Goal: Task Accomplishment & Management: Use online tool/utility

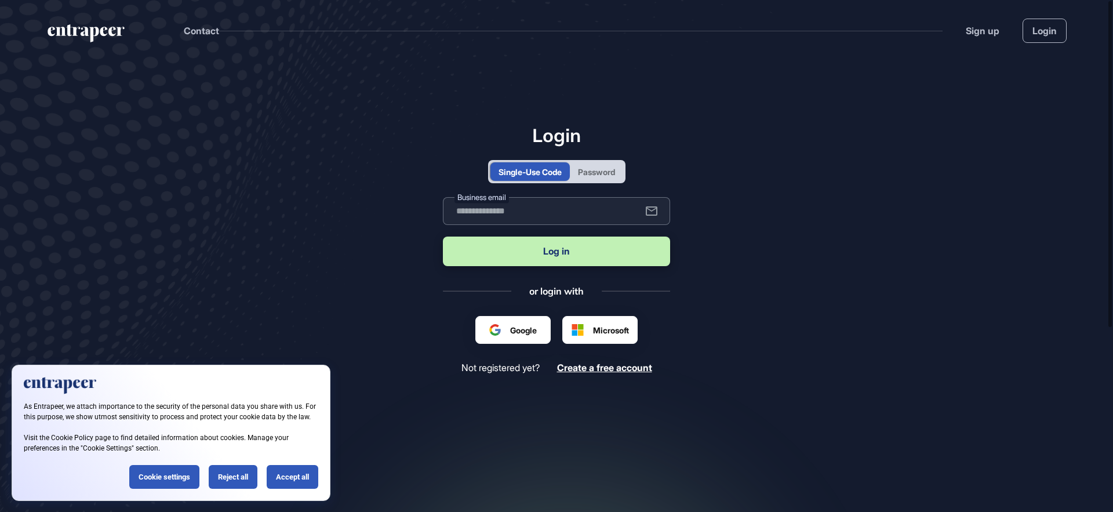
paste input "******"
type input "******"
click at [443, 237] on button "Log in" at bounding box center [556, 252] width 227 height 30
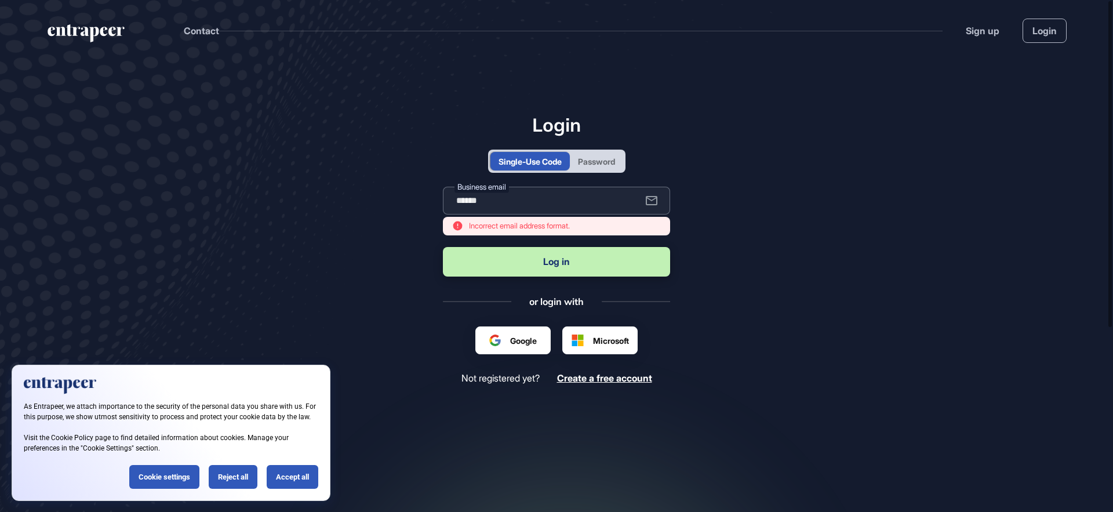
click at [535, 205] on input "******" at bounding box center [556, 201] width 227 height 28
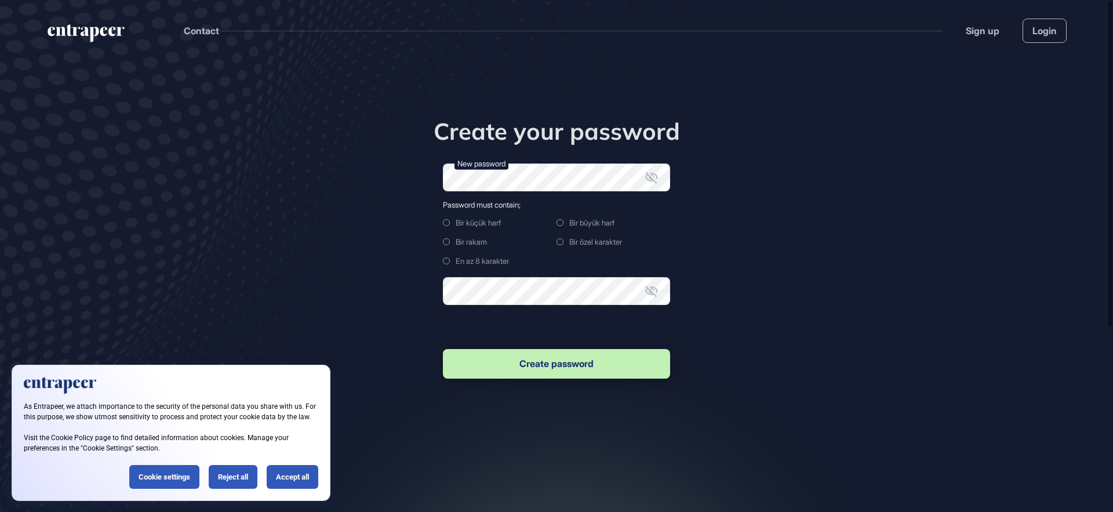
click at [432, 249] on div "Create your password New password Password must contain; Bir küçük harf Bir büy…" at bounding box center [557, 249] width 354 height 264
click at [505, 230] on div "Bir küçük harf Bir büyük harf Bir rakam Bir özel karakter En az 8 karakter" at bounding box center [556, 243] width 227 height 49
click at [422, 218] on div "Create your password New password Password must contain; Bir küçük harf Bir büy…" at bounding box center [557, 249] width 354 height 264
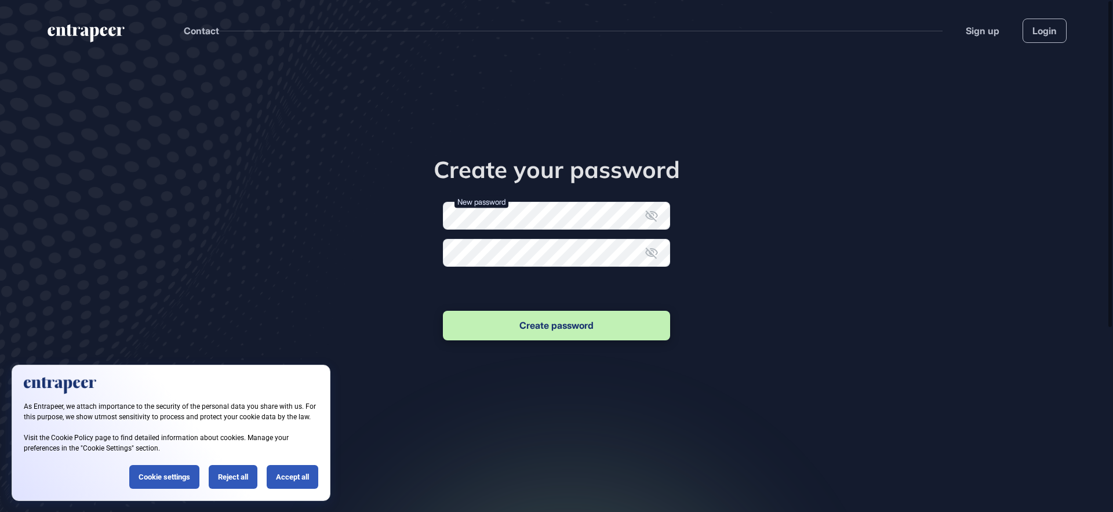
click at [525, 290] on form "New password Confirm new password Create password" at bounding box center [556, 272] width 227 height 141
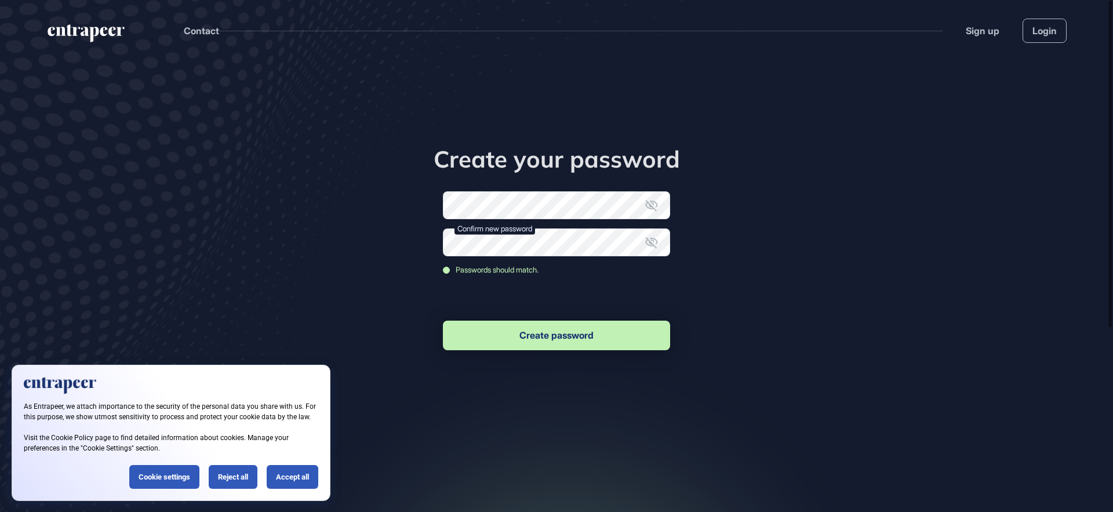
click at [578, 343] on button "Create password" at bounding box center [556, 336] width 227 height 30
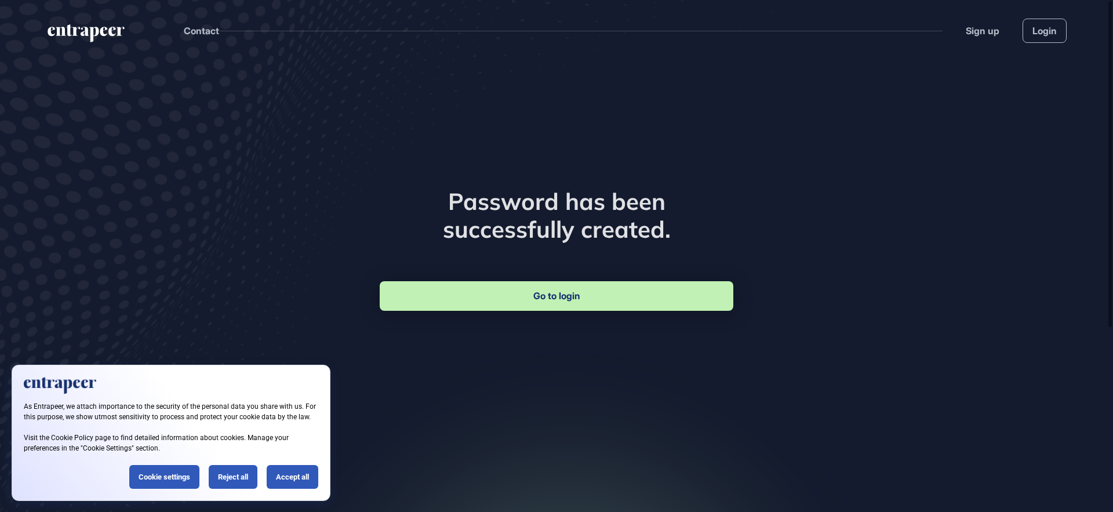
click at [605, 287] on link "Go to login" at bounding box center [557, 296] width 354 height 30
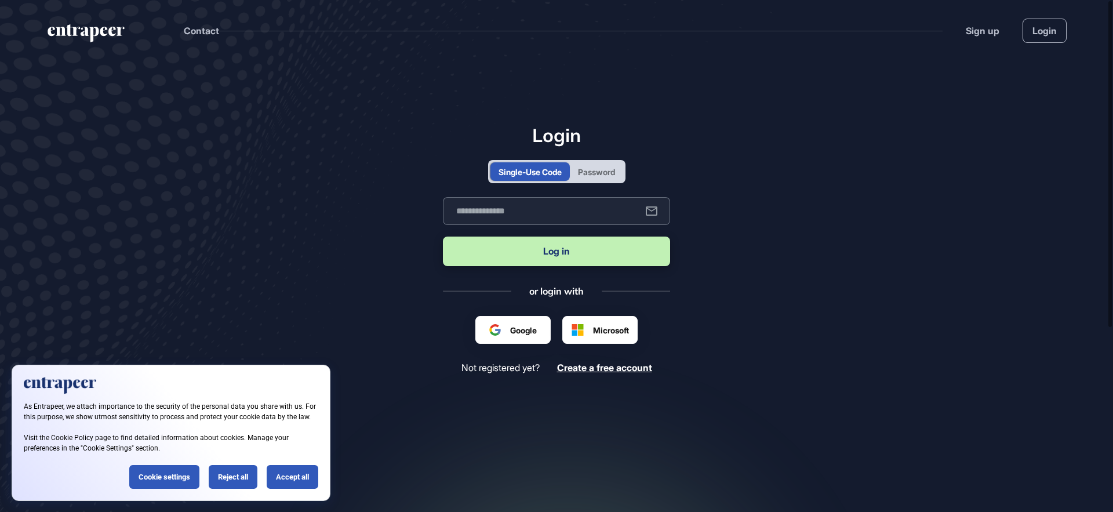
click at [503, 208] on input "text" at bounding box center [556, 211] width 227 height 28
click at [443, 237] on button "Log in" at bounding box center [556, 252] width 227 height 30
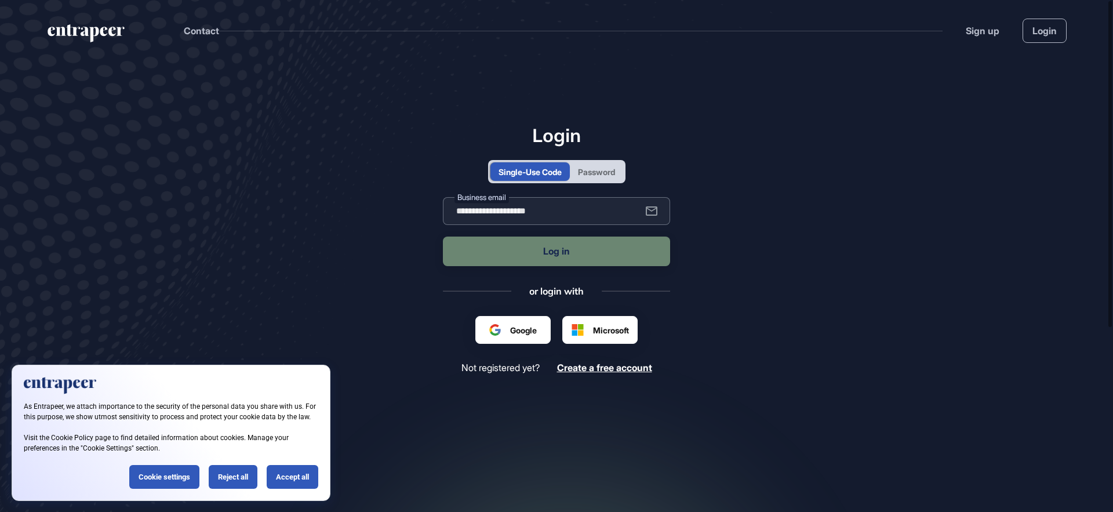
type input "**********"
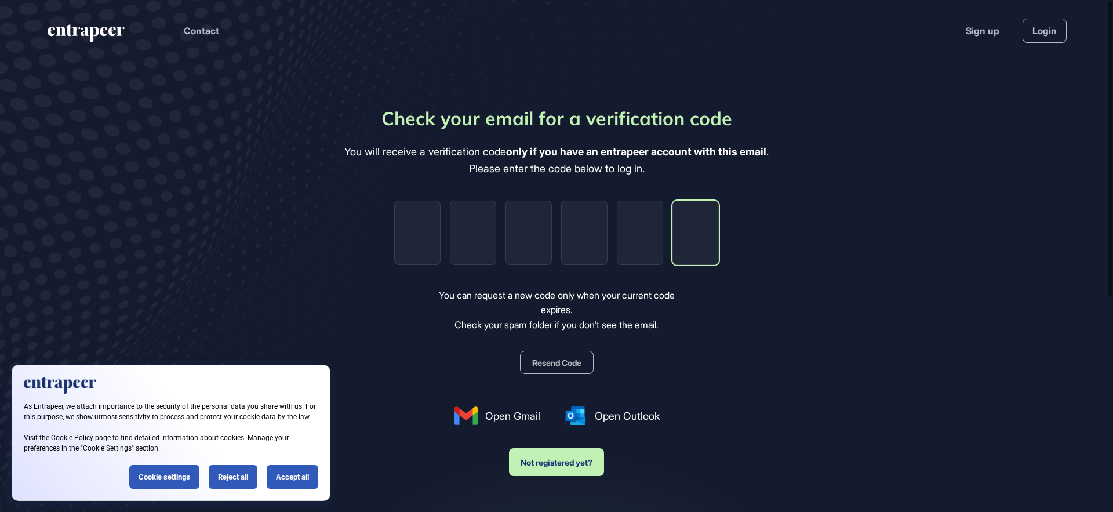
paste input "*"
type input "*"
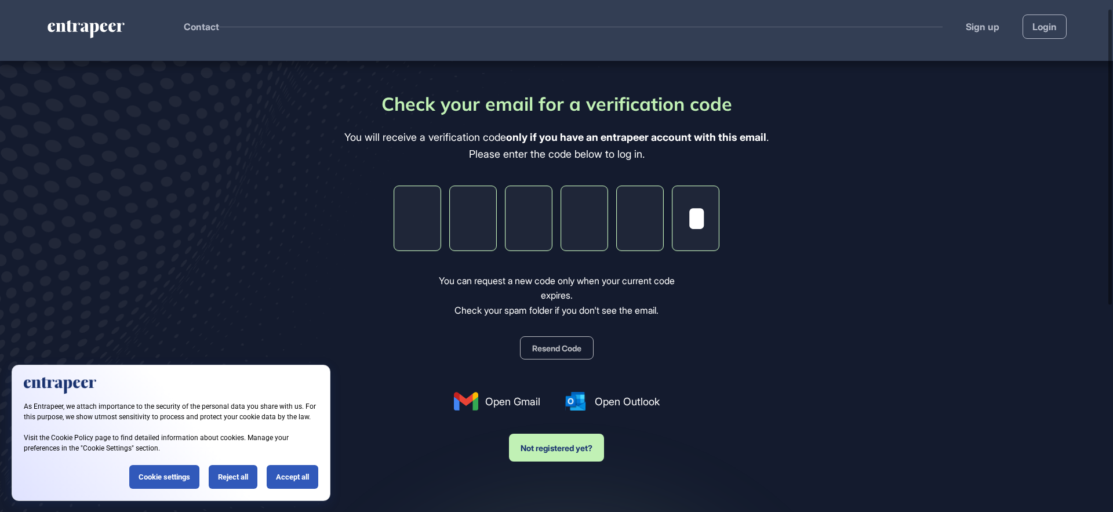
scroll to position [16, 0]
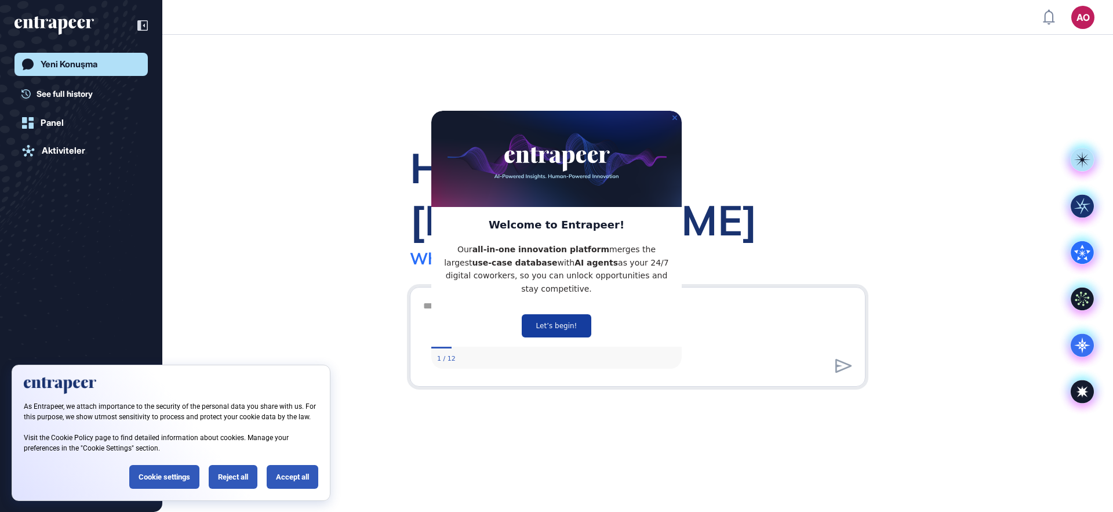
click at [574, 316] on button "Let’s begin!" at bounding box center [557, 325] width 70 height 23
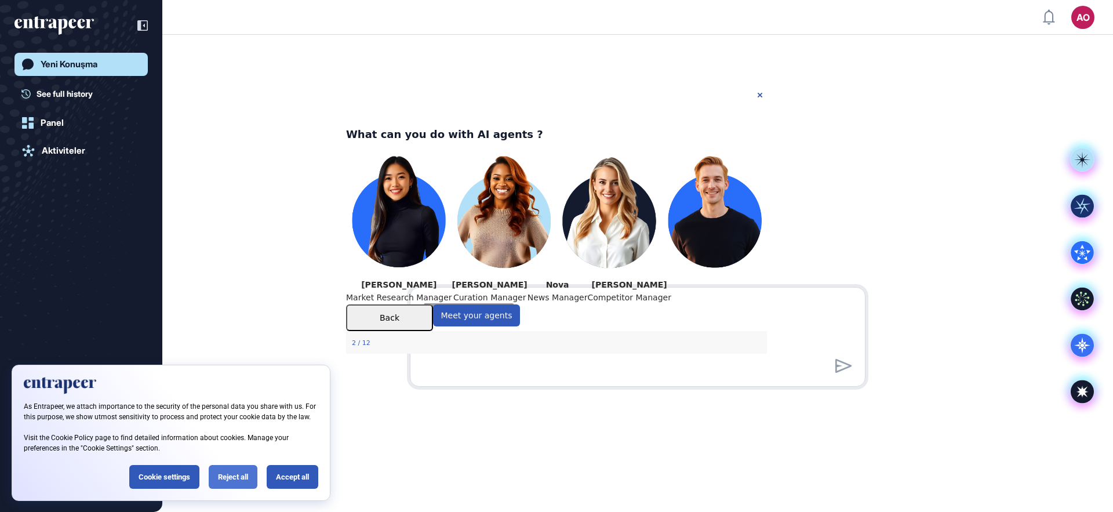
click at [223, 478] on div "Reject all" at bounding box center [233, 477] width 49 height 24
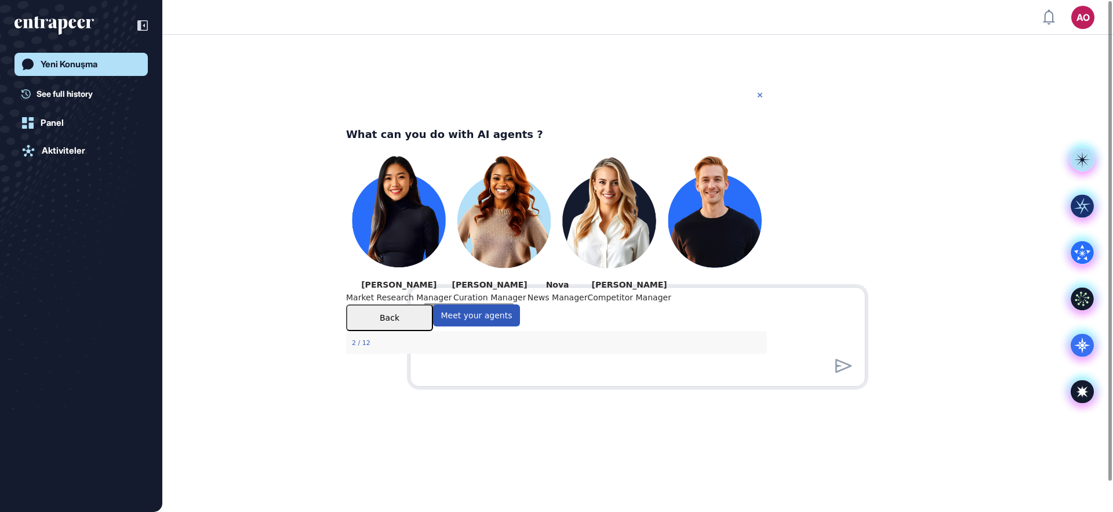
click at [761, 95] on icon "Close Preview" at bounding box center [760, 94] width 5 height 5
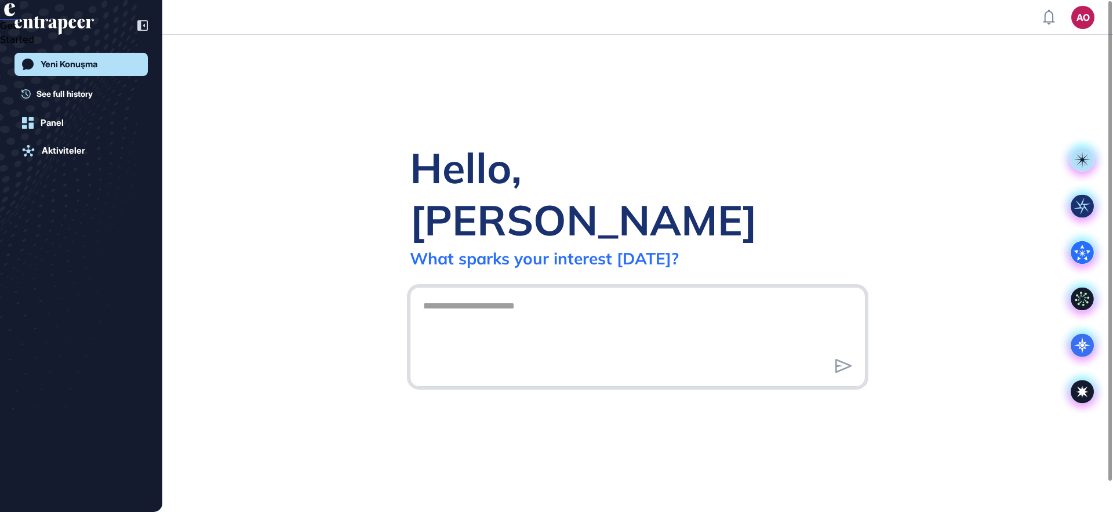
click at [509, 295] on textarea at bounding box center [637, 335] width 443 height 81
click at [523, 170] on div "Hello, [PERSON_NAME]" at bounding box center [638, 194] width 456 height 104
click at [482, 206] on div "Hello, [PERSON_NAME]" at bounding box center [638, 194] width 456 height 104
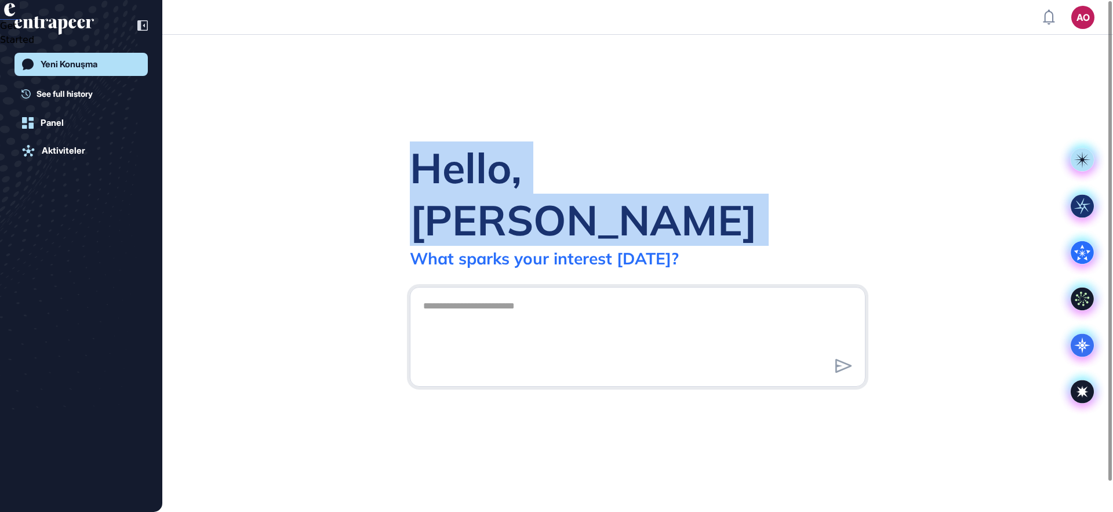
click at [482, 206] on div "Hello, [PERSON_NAME]" at bounding box center [638, 194] width 456 height 104
click at [547, 191] on div "Hello, [PERSON_NAME]" at bounding box center [638, 194] width 456 height 104
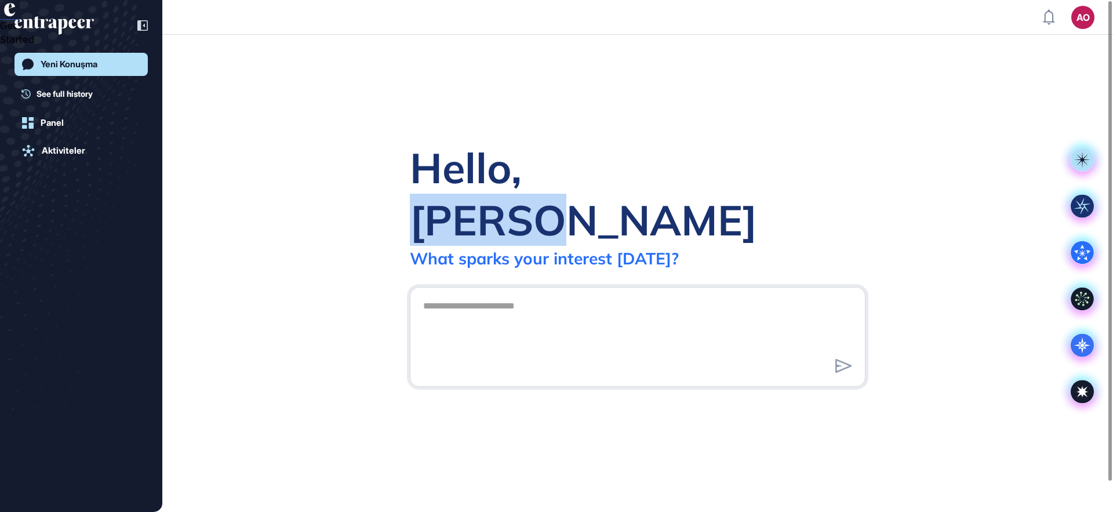
click at [547, 191] on div "Hello, [PERSON_NAME]" at bounding box center [638, 194] width 456 height 104
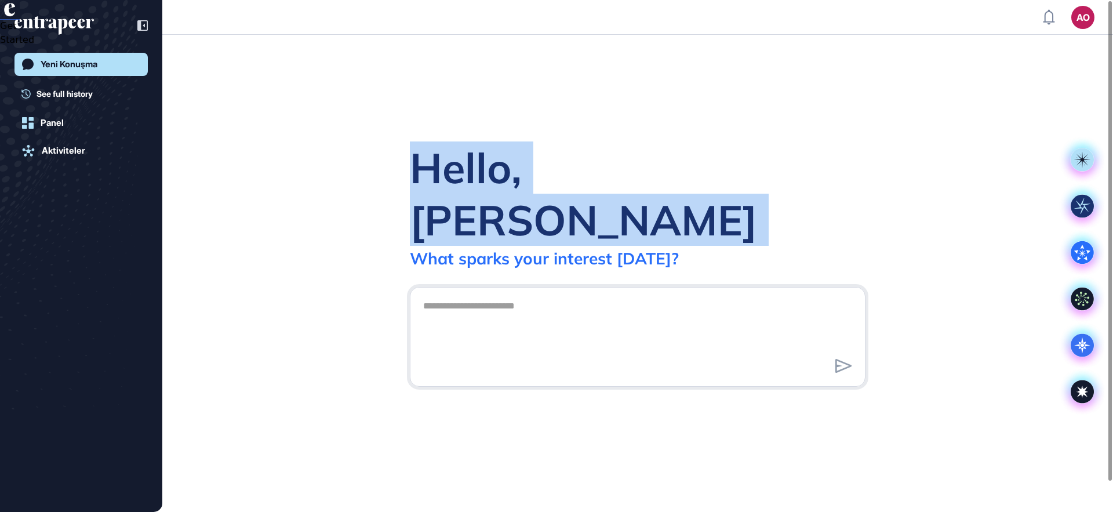
click at [547, 191] on div "Hello, [PERSON_NAME]" at bounding box center [638, 194] width 456 height 104
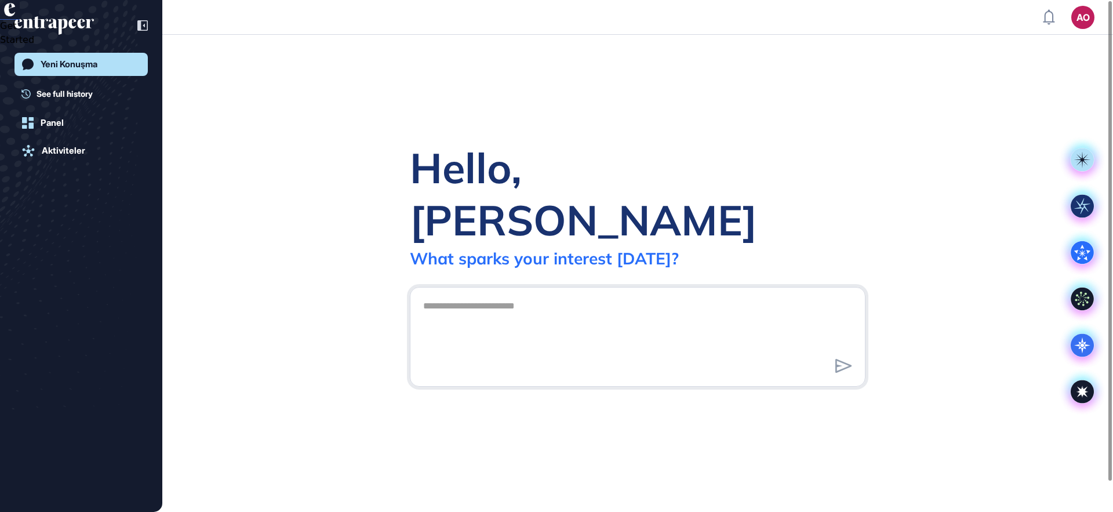
click at [585, 191] on div "Hello, [PERSON_NAME]" at bounding box center [638, 194] width 456 height 104
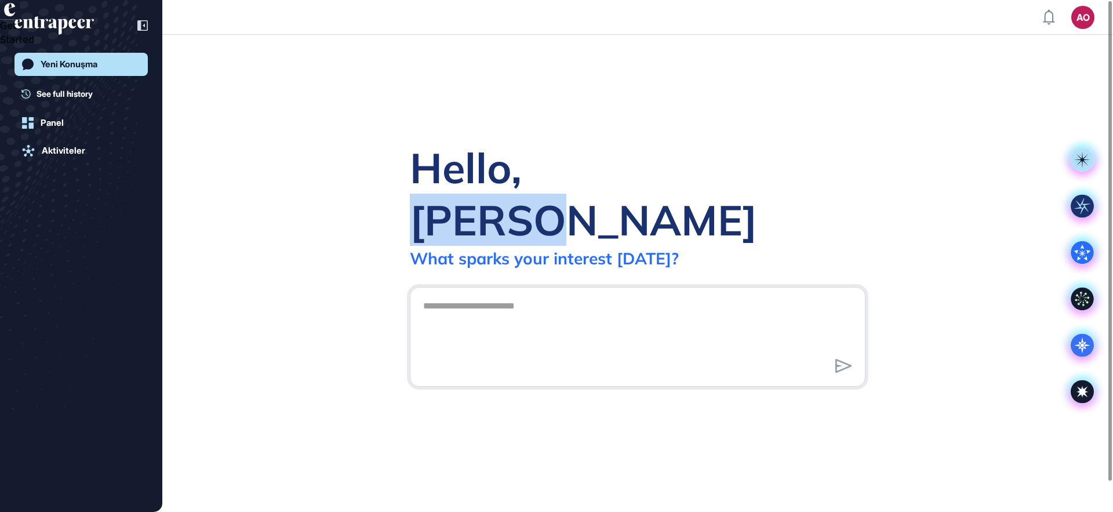
click at [585, 191] on div "Hello, [PERSON_NAME]" at bounding box center [638, 194] width 456 height 104
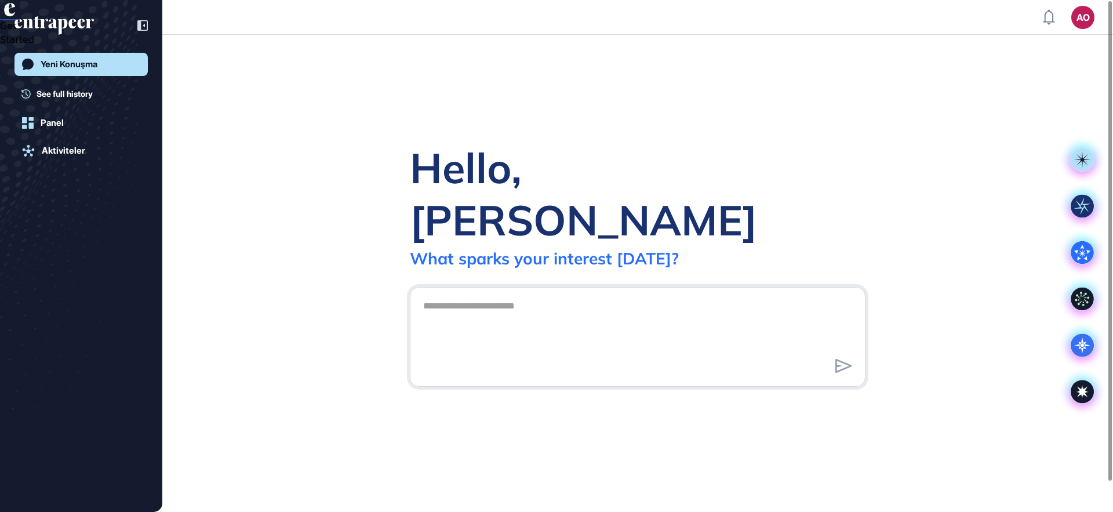
click at [484, 182] on div "Hello, [PERSON_NAME]" at bounding box center [638, 194] width 456 height 104
click at [571, 191] on div "Hello, [PERSON_NAME]" at bounding box center [638, 194] width 456 height 104
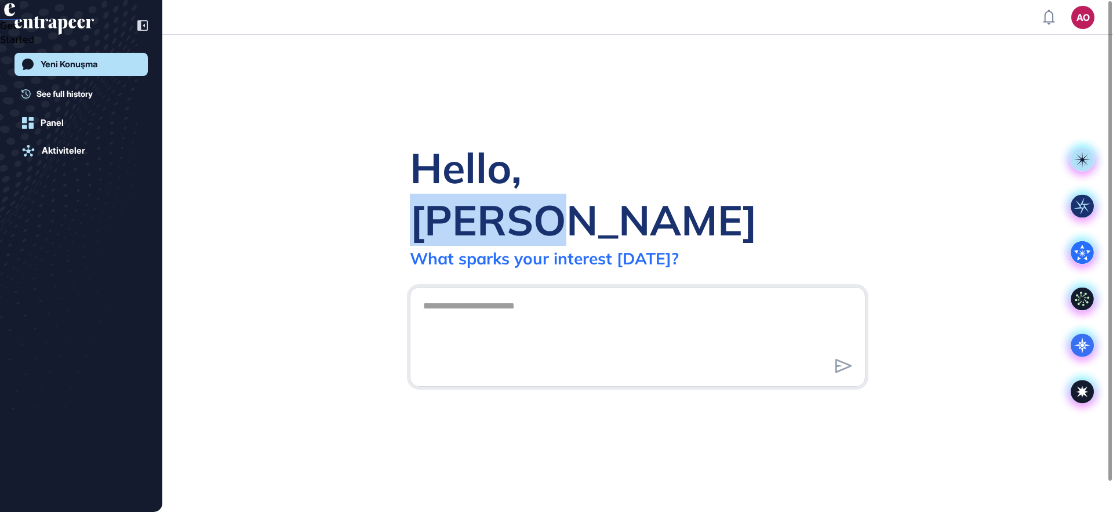
click at [571, 191] on div "Hello, [PERSON_NAME]" at bounding box center [638, 194] width 456 height 104
click at [562, 185] on div "Hello, [PERSON_NAME]" at bounding box center [638, 194] width 456 height 104
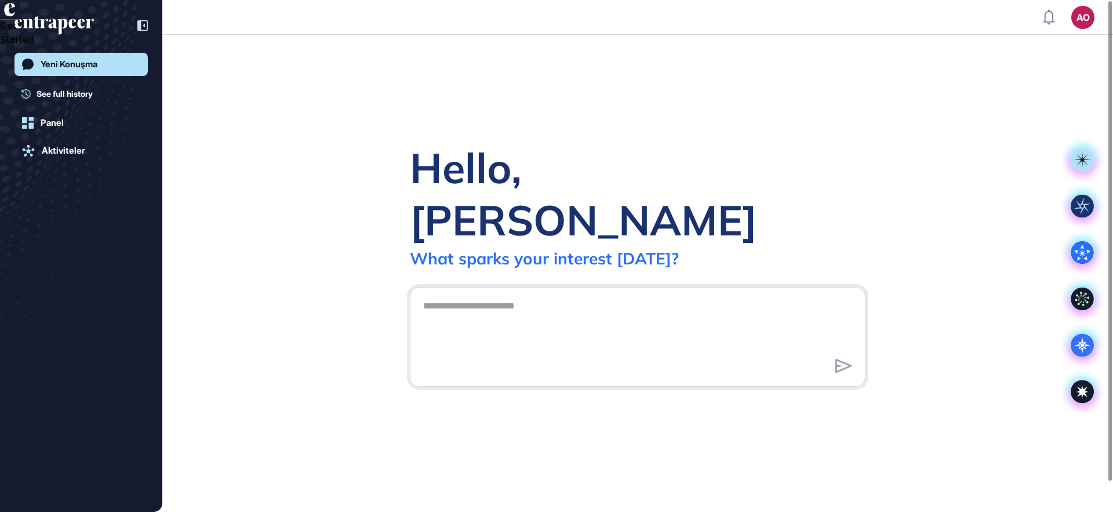
click at [528, 186] on div "Hello, [PERSON_NAME]" at bounding box center [638, 194] width 456 height 104
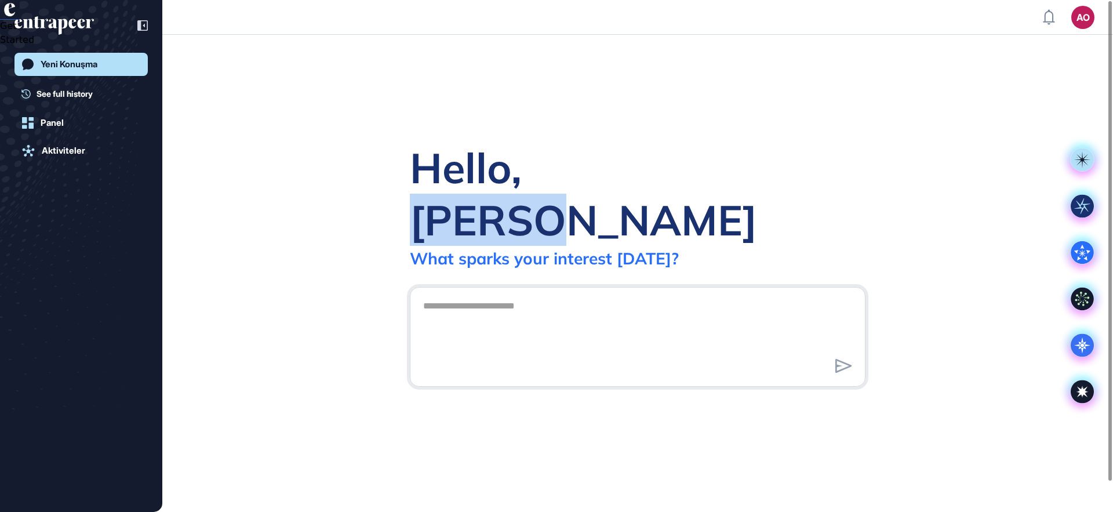
click at [528, 185] on div "Hello, [PERSON_NAME]" at bounding box center [638, 194] width 456 height 104
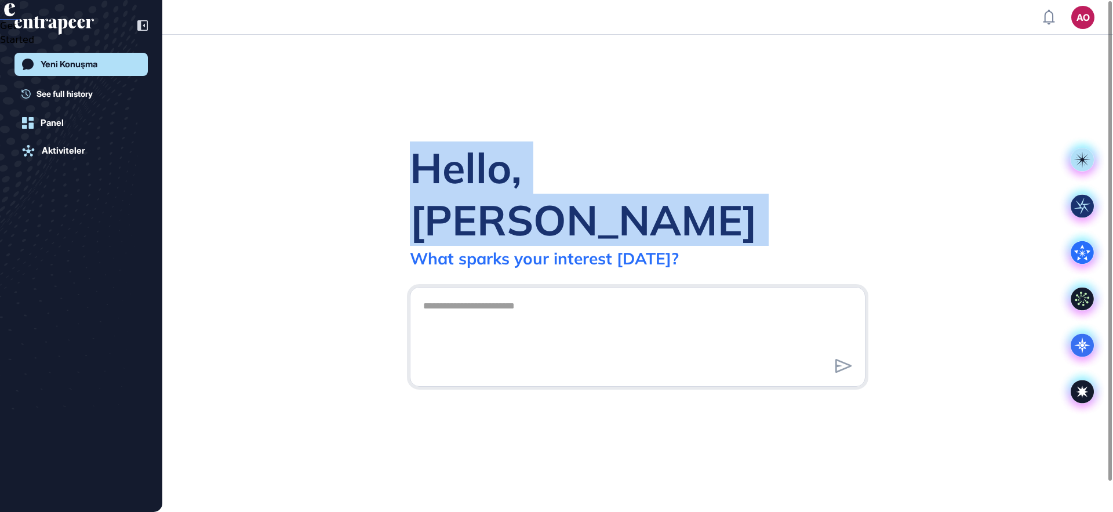
click at [528, 185] on div "Hello, [PERSON_NAME]" at bounding box center [638, 194] width 456 height 104
click at [498, 198] on div "Hello, [PERSON_NAME]" at bounding box center [638, 194] width 456 height 104
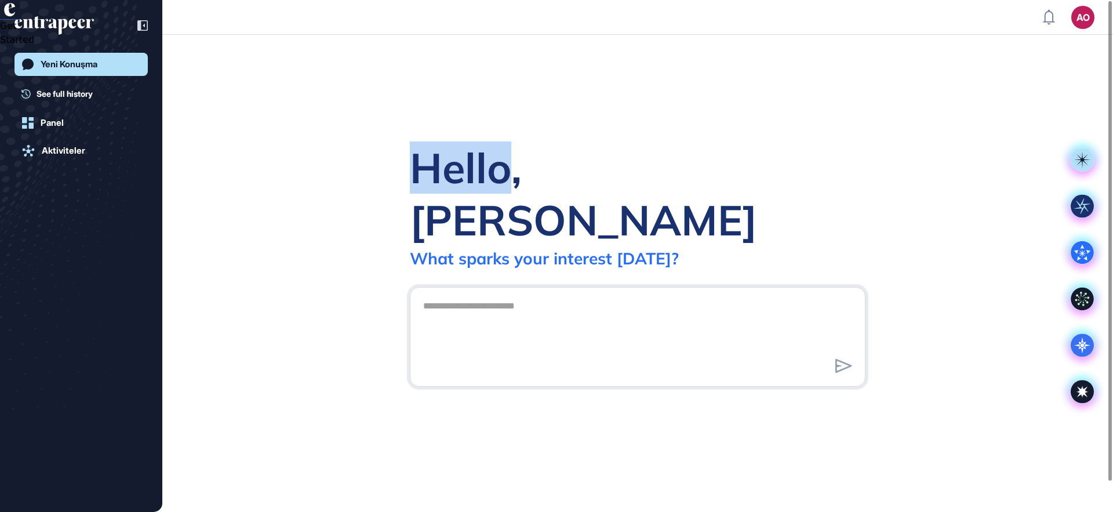
click at [498, 198] on div "Hello, [PERSON_NAME]" at bounding box center [638, 194] width 456 height 104
click at [581, 193] on div "Hello, [PERSON_NAME]" at bounding box center [638, 194] width 456 height 104
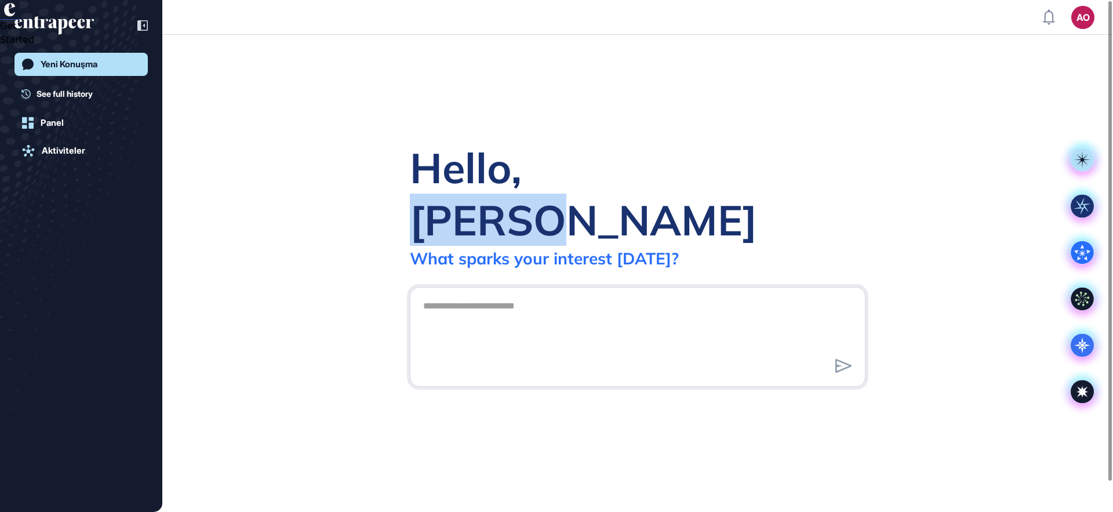
click at [581, 193] on div "Hello, [PERSON_NAME]" at bounding box center [638, 194] width 456 height 104
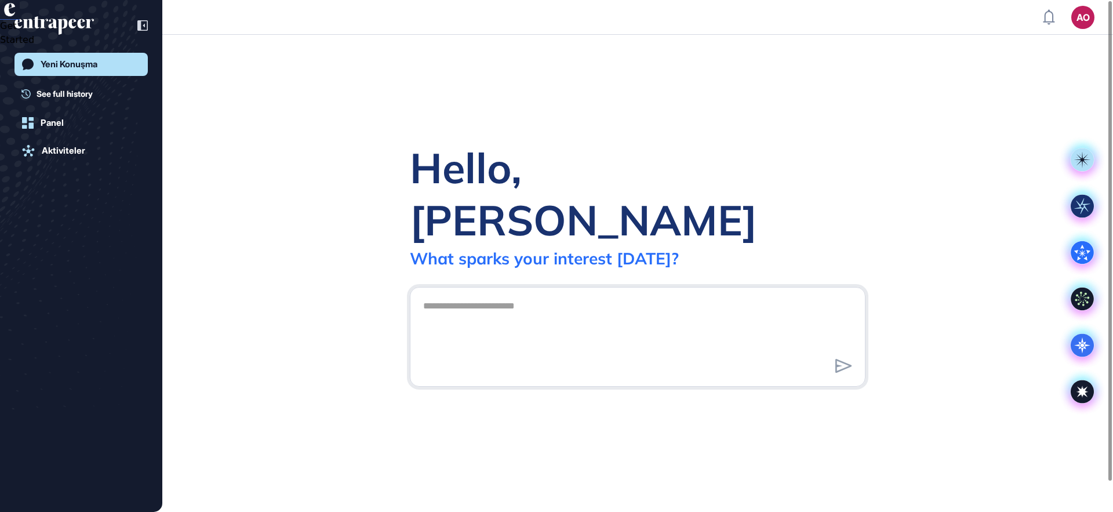
click at [475, 199] on div "Hello, [PERSON_NAME]" at bounding box center [638, 194] width 456 height 104
click at [605, 199] on div "Hello, [PERSON_NAME]" at bounding box center [638, 194] width 456 height 104
click at [449, 208] on div "Hello, [PERSON_NAME]" at bounding box center [638, 194] width 456 height 104
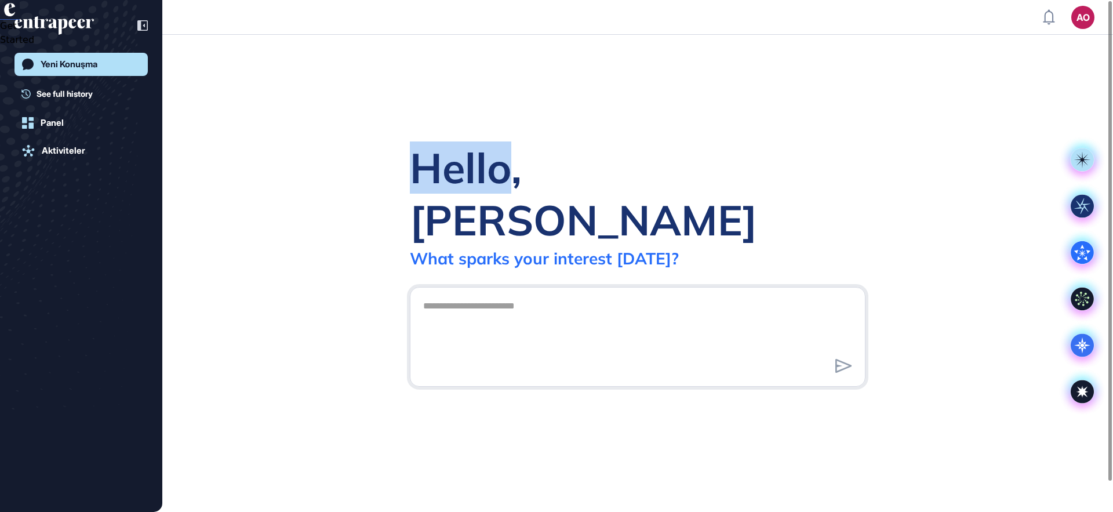
click at [448, 208] on div "Hello, [PERSON_NAME]" at bounding box center [638, 194] width 456 height 104
click at [594, 197] on div "Hello, [PERSON_NAME]" at bounding box center [638, 194] width 456 height 104
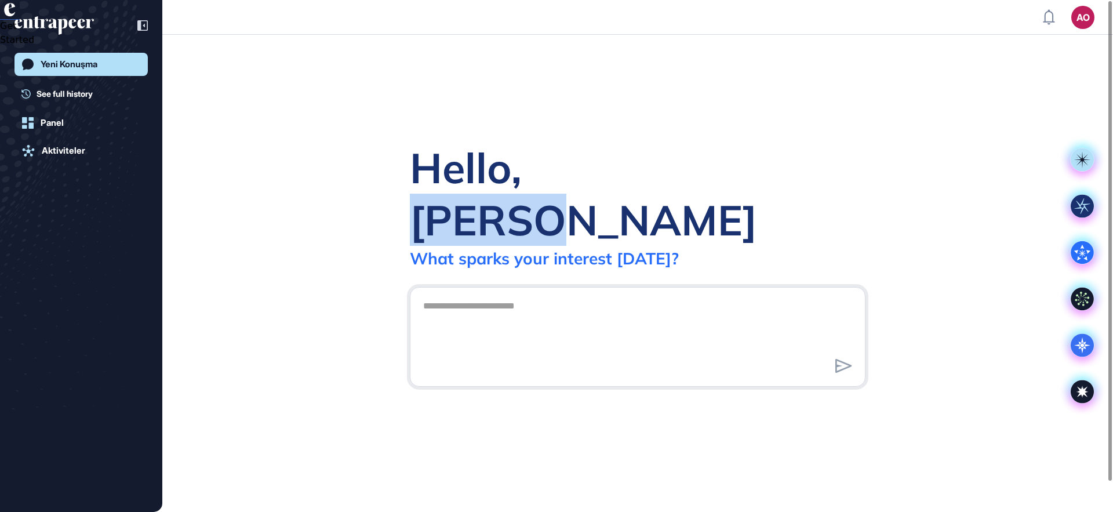
click at [594, 196] on div "Hello, [PERSON_NAME]" at bounding box center [638, 194] width 456 height 104
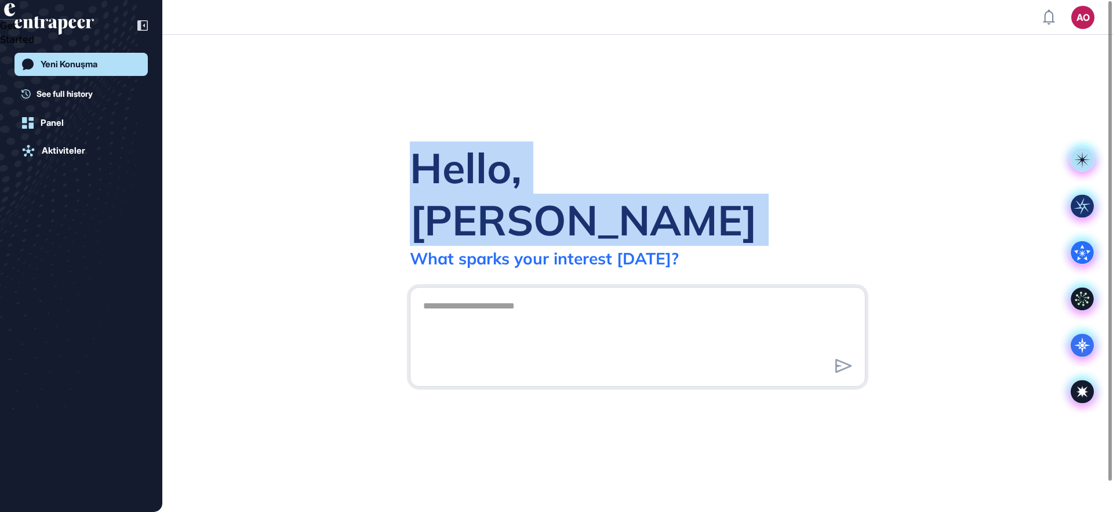
click at [594, 196] on div "Hello, [PERSON_NAME]" at bounding box center [638, 194] width 456 height 104
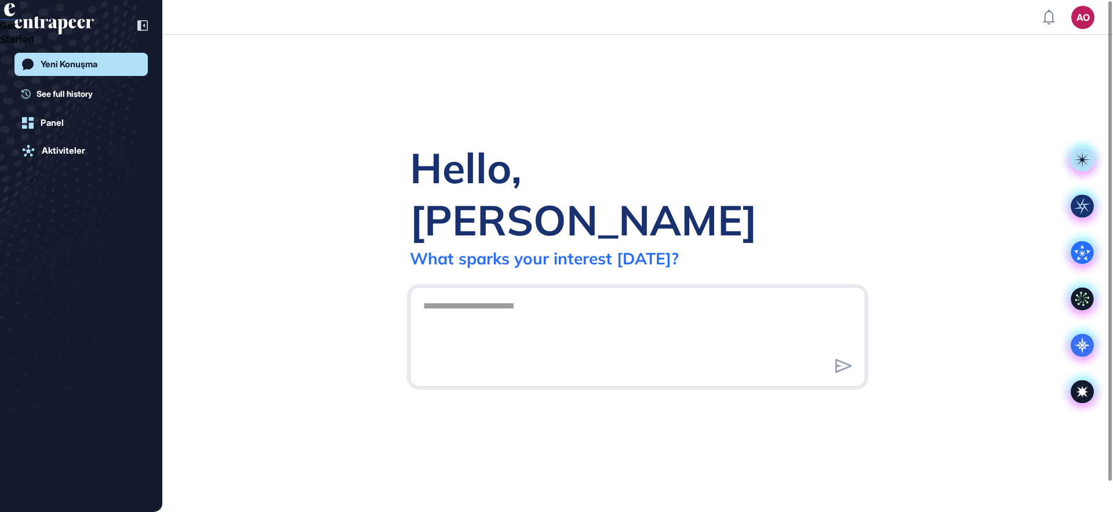
click at [529, 201] on div "Hello, [PERSON_NAME]" at bounding box center [638, 194] width 456 height 104
click at [581, 201] on div "Hello, [PERSON_NAME]" at bounding box center [638, 194] width 456 height 104
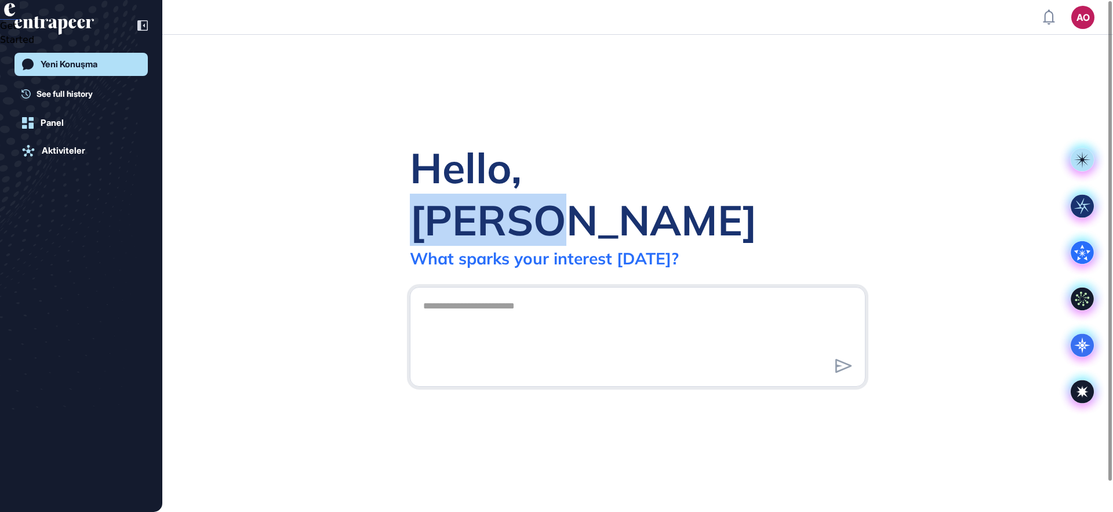
drag, startPoint x: 581, startPoint y: 201, endPoint x: 558, endPoint y: 200, distance: 22.6
click at [581, 201] on div "Hello, [PERSON_NAME]" at bounding box center [638, 194] width 456 height 104
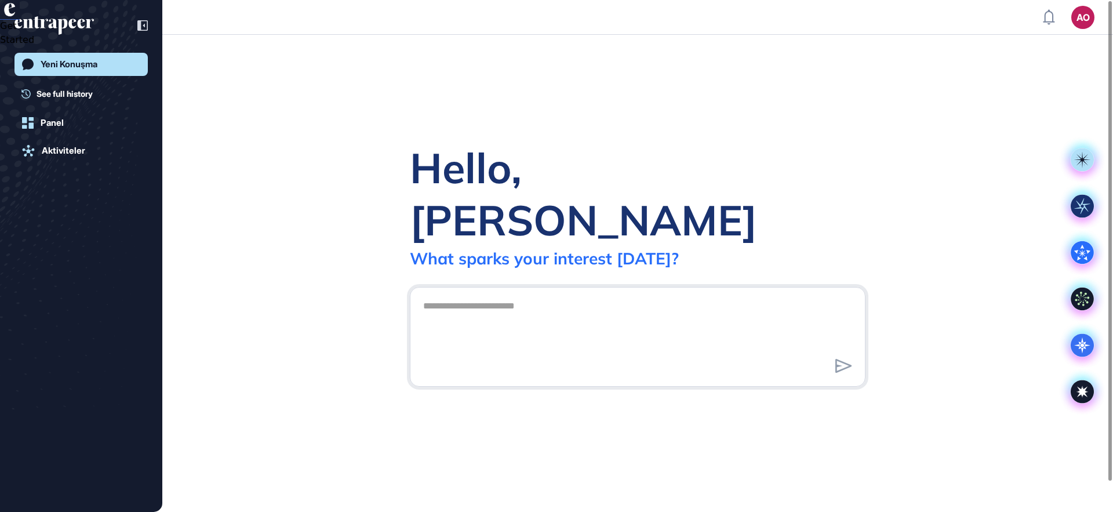
click at [464, 197] on div "Hello, [PERSON_NAME]" at bounding box center [638, 194] width 456 height 104
click at [463, 195] on div "Hello, [PERSON_NAME]" at bounding box center [638, 194] width 456 height 104
click at [547, 198] on div "Hello, [PERSON_NAME]" at bounding box center [638, 194] width 456 height 104
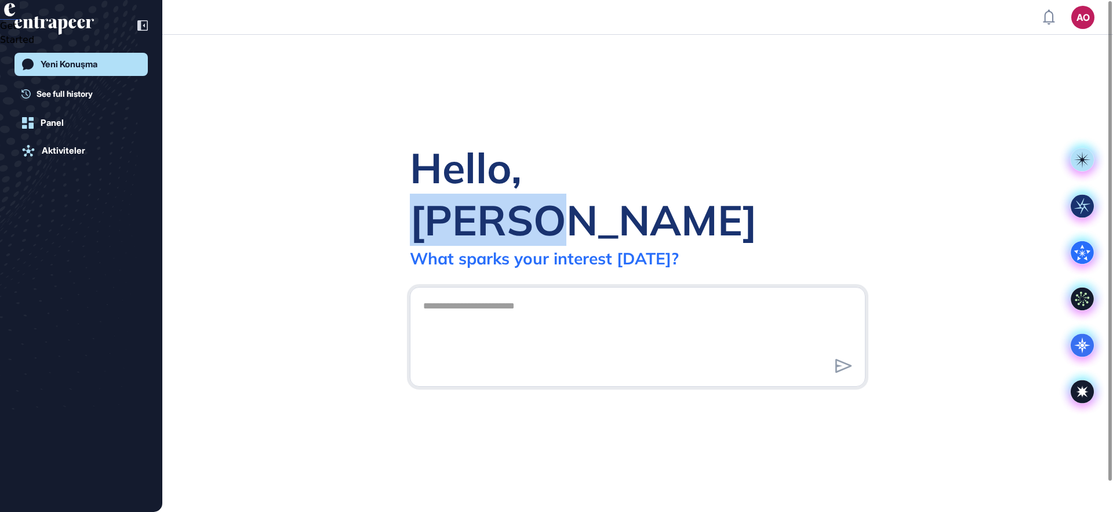
click at [547, 198] on div "Hello, [PERSON_NAME]" at bounding box center [638, 194] width 456 height 104
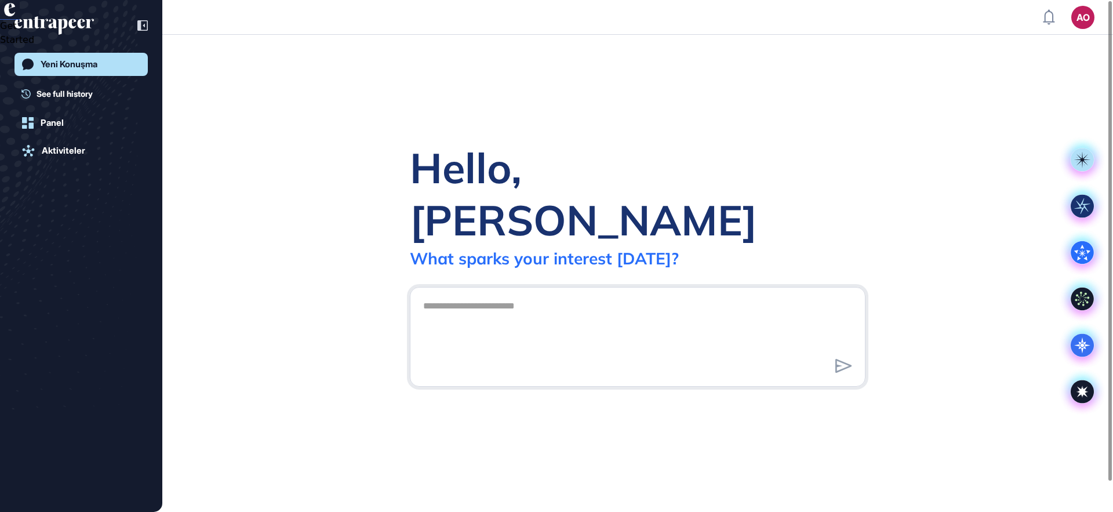
click at [494, 195] on div "Hello, [PERSON_NAME]" at bounding box center [638, 194] width 456 height 104
click at [598, 209] on div "Hello, [PERSON_NAME]" at bounding box center [638, 194] width 456 height 104
click at [587, 204] on div "Hello, [PERSON_NAME]" at bounding box center [638, 194] width 456 height 104
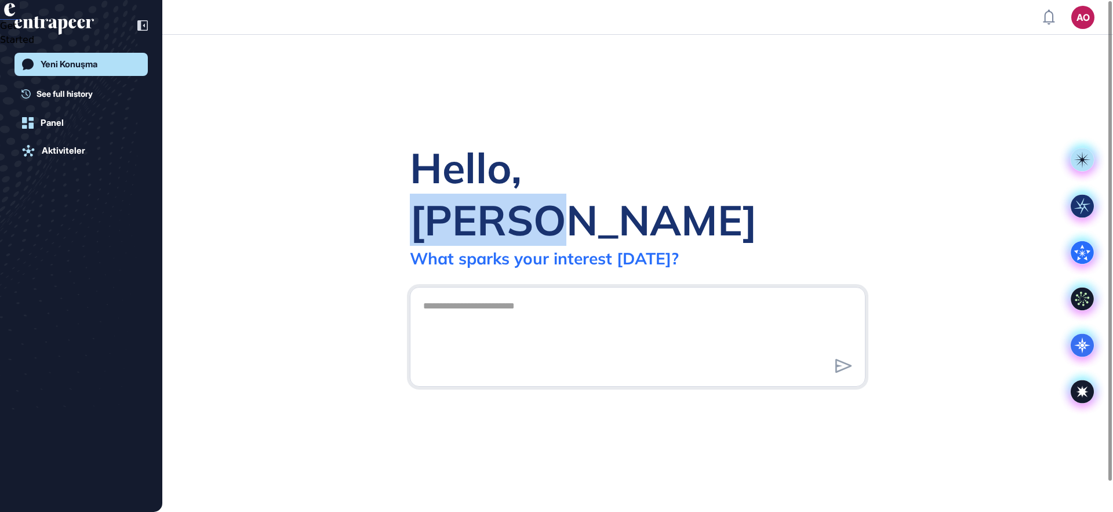
click at [587, 204] on div "Hello, [PERSON_NAME]" at bounding box center [638, 194] width 456 height 104
click at [535, 199] on div "Hello, [PERSON_NAME]" at bounding box center [638, 194] width 456 height 104
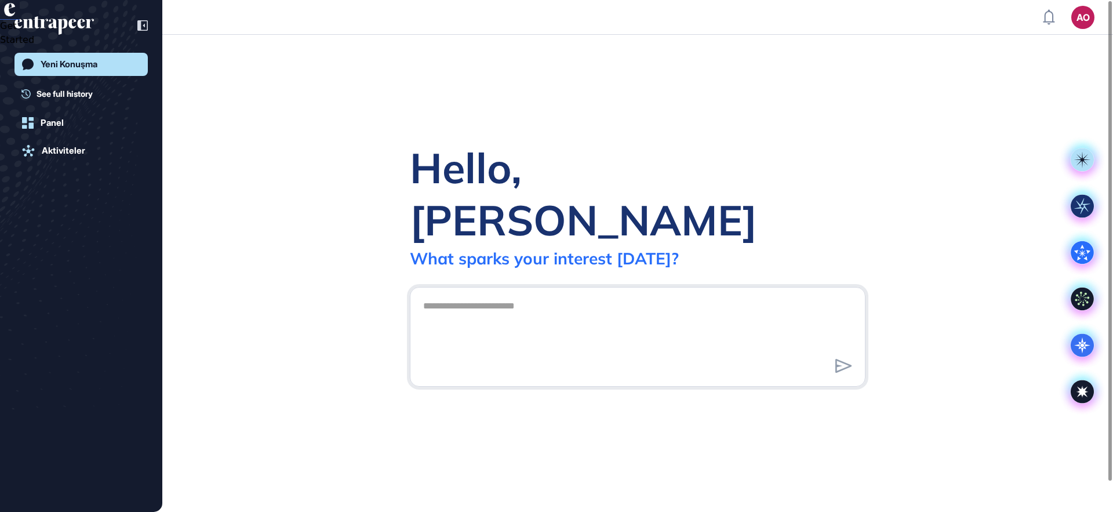
click at [523, 200] on div "Hello, [PERSON_NAME]" at bounding box center [638, 194] width 456 height 104
click at [459, 193] on div "Hello, [PERSON_NAME]" at bounding box center [638, 194] width 456 height 104
click at [509, 183] on div "Hello, [PERSON_NAME]" at bounding box center [638, 194] width 456 height 104
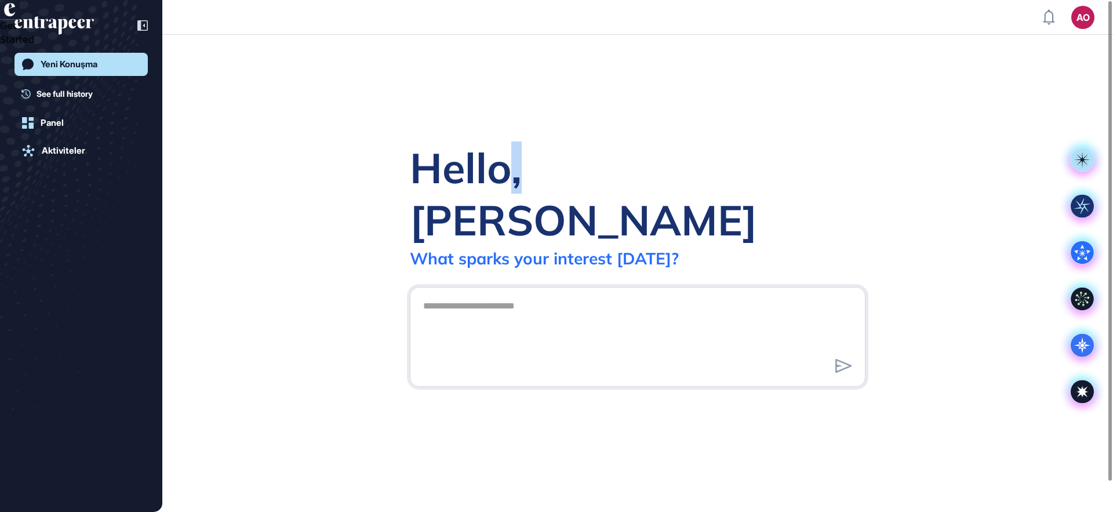
click at [574, 187] on div "Hello, [PERSON_NAME]" at bounding box center [638, 194] width 456 height 104
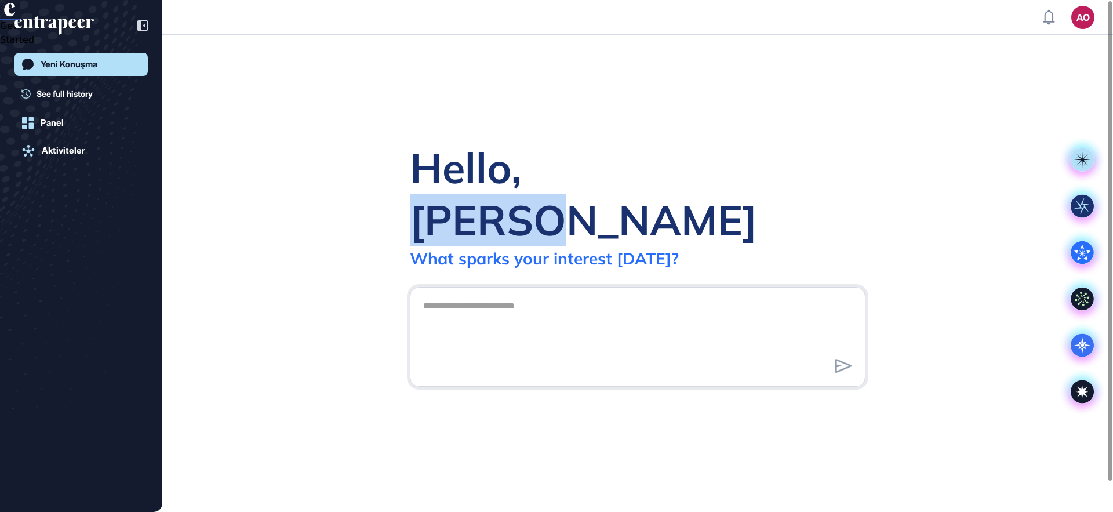
click at [574, 187] on div "Hello, [PERSON_NAME]" at bounding box center [638, 194] width 456 height 104
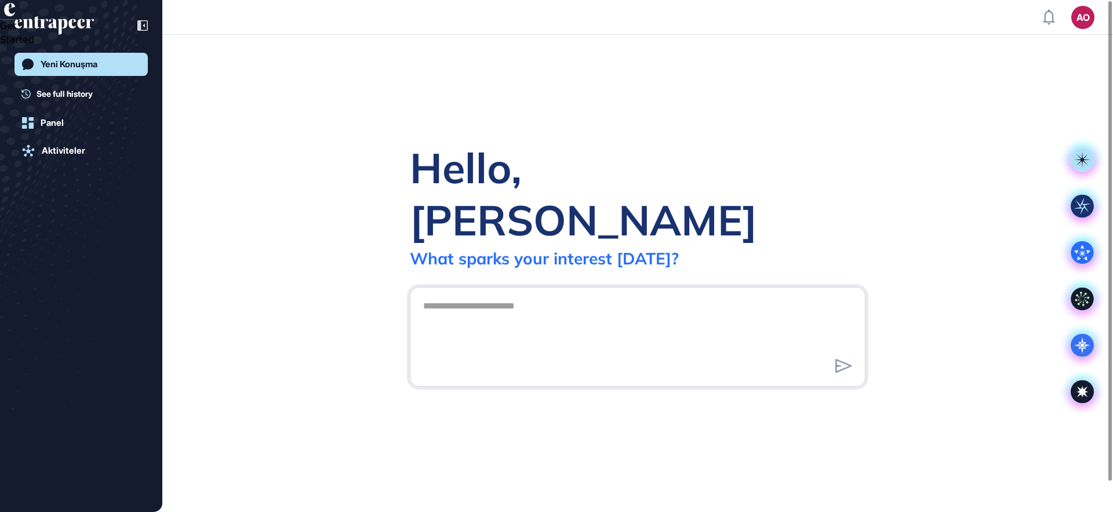
click at [447, 186] on div "Hello, [PERSON_NAME]" at bounding box center [638, 194] width 456 height 104
click at [563, 190] on div "Hello, [PERSON_NAME]" at bounding box center [638, 194] width 456 height 104
click at [525, 199] on div "Hello, [PERSON_NAME]" at bounding box center [638, 194] width 456 height 104
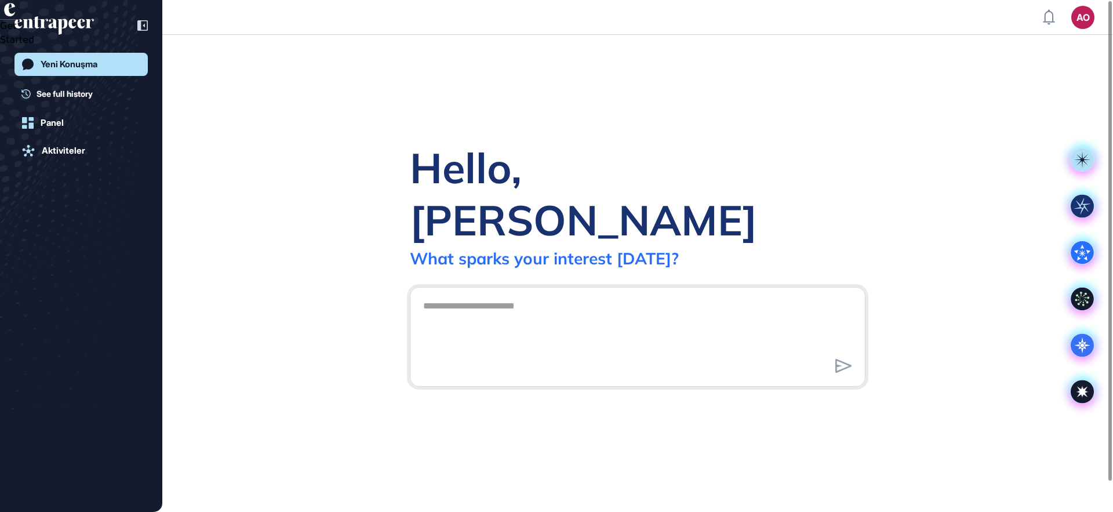
click at [460, 205] on div "Hello, [PERSON_NAME]" at bounding box center [638, 194] width 456 height 104
click at [511, 201] on div "Hello, [PERSON_NAME]" at bounding box center [638, 194] width 456 height 104
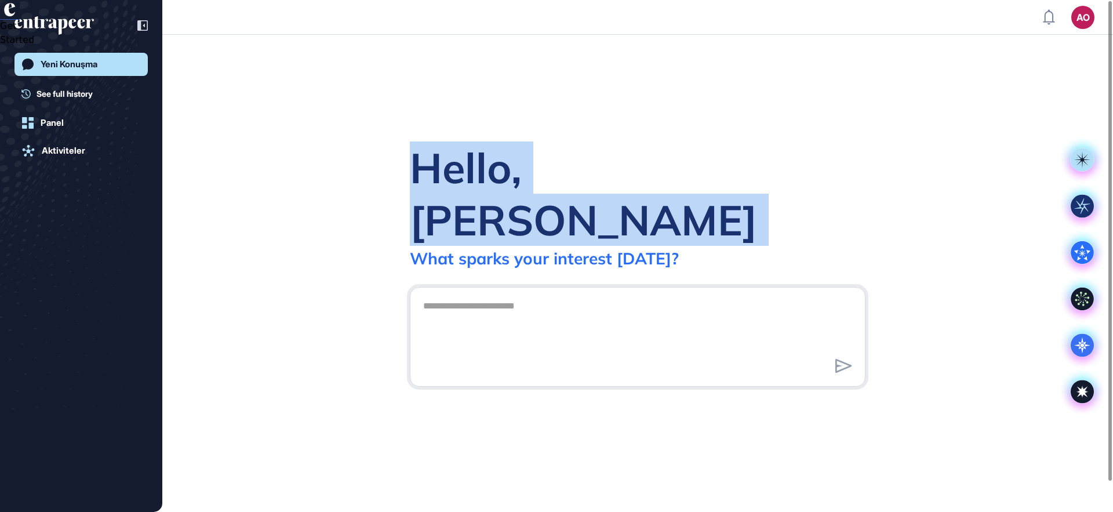
click at [511, 202] on div "Hello, [PERSON_NAME]" at bounding box center [638, 194] width 456 height 104
click at [542, 197] on div "Hello, [PERSON_NAME]" at bounding box center [638, 194] width 456 height 104
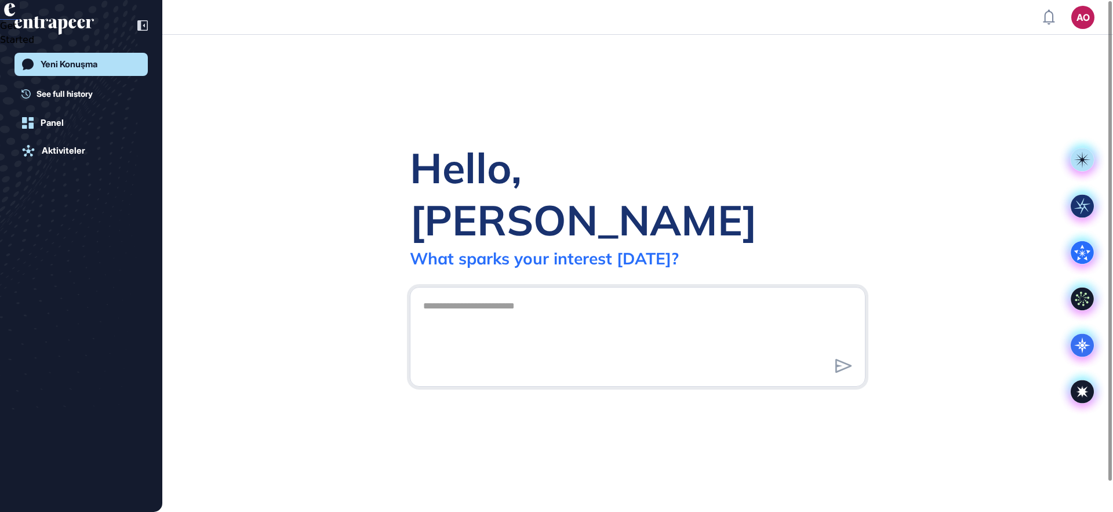
click at [527, 194] on div "Hello, [PERSON_NAME]" at bounding box center [638, 194] width 456 height 104
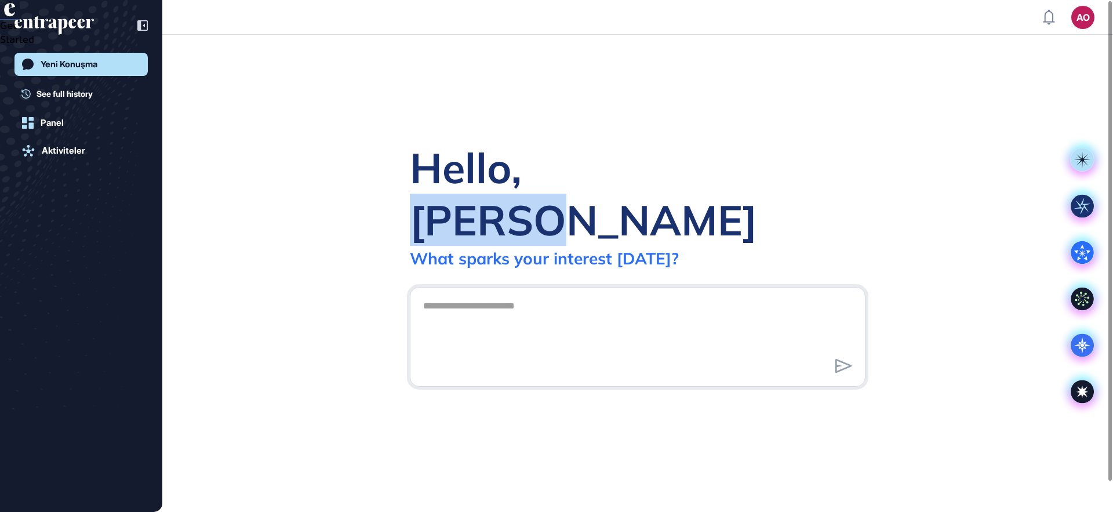
click at [527, 194] on div "Hello, [PERSON_NAME]" at bounding box center [638, 194] width 456 height 104
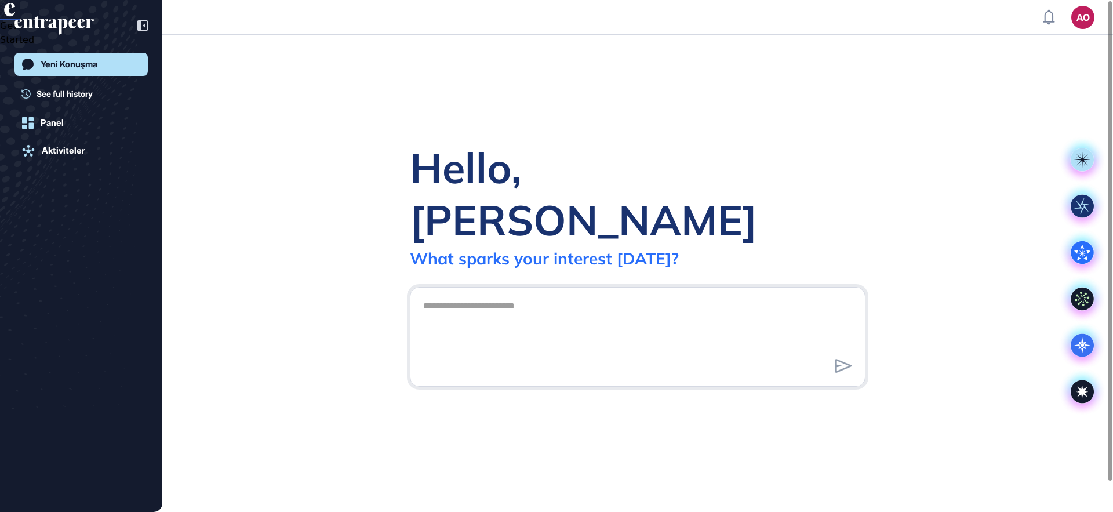
click at [520, 197] on div "Hello, [PERSON_NAME]" at bounding box center [638, 194] width 456 height 104
click at [463, 202] on div "Hello, [PERSON_NAME]" at bounding box center [638, 194] width 456 height 104
click at [519, 202] on div "Hello, [PERSON_NAME]" at bounding box center [638, 194] width 456 height 104
click at [519, 203] on div "Hello, [PERSON_NAME]" at bounding box center [638, 194] width 456 height 104
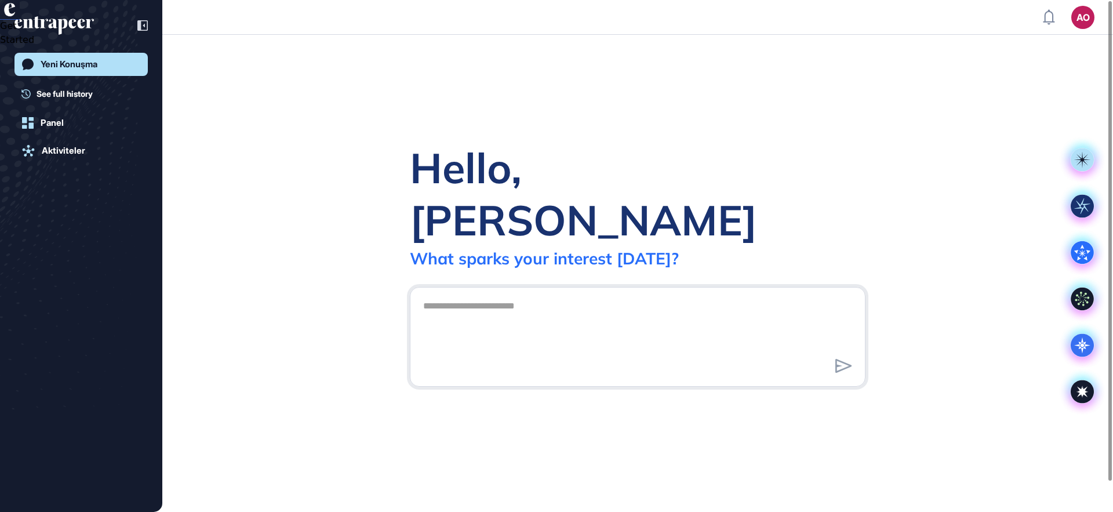
drag, startPoint x: 519, startPoint y: 203, endPoint x: 527, endPoint y: 201, distance: 7.9
click at [519, 203] on div "Hello, [PERSON_NAME]" at bounding box center [638, 194] width 456 height 104
click at [527, 201] on div "Hello, [PERSON_NAME]" at bounding box center [638, 194] width 456 height 104
click at [488, 191] on div "Hello, [PERSON_NAME]" at bounding box center [638, 194] width 456 height 104
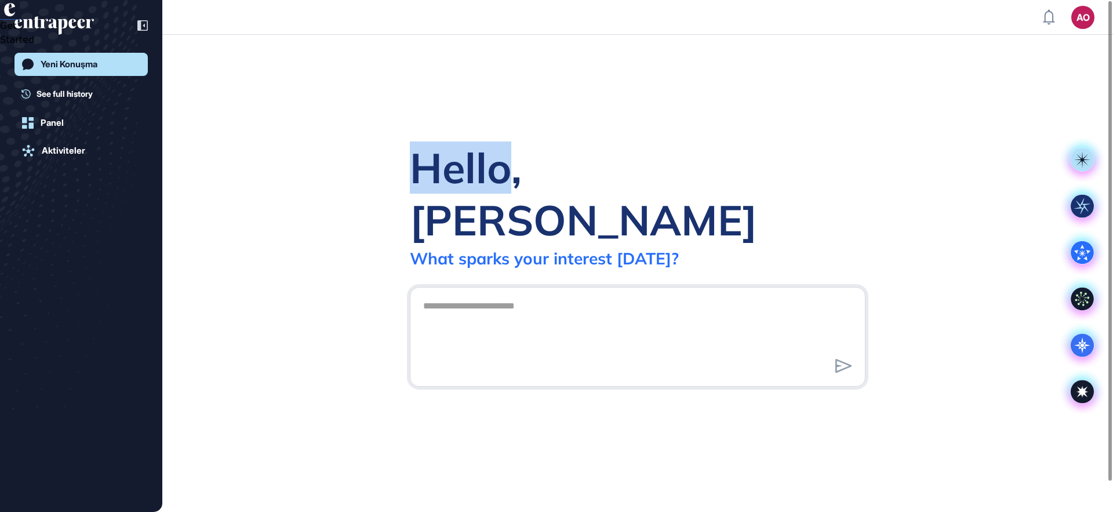
click at [488, 191] on div "Hello, [PERSON_NAME]" at bounding box center [638, 194] width 456 height 104
click at [532, 194] on div "Hello, [PERSON_NAME]" at bounding box center [638, 194] width 456 height 104
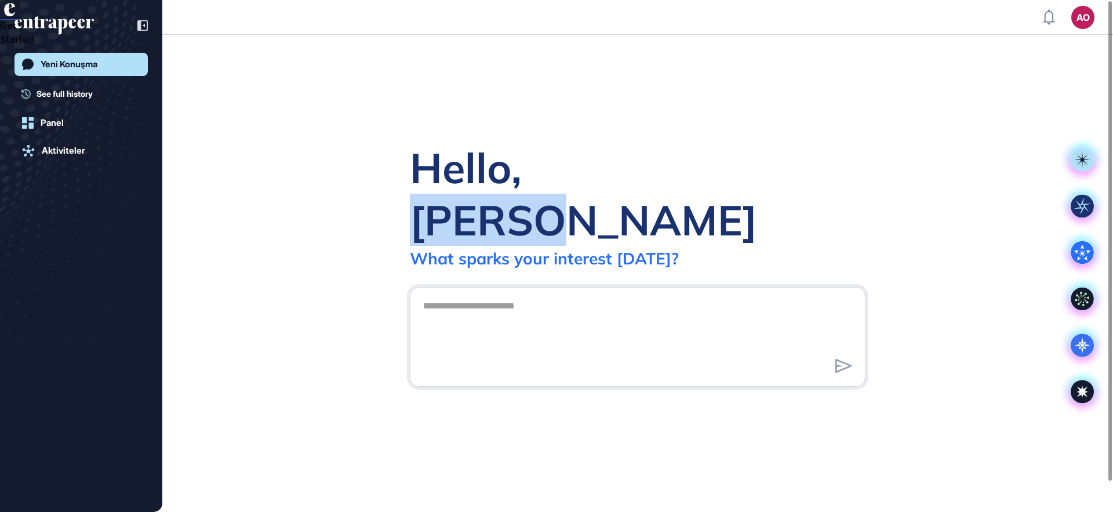
click at [532, 194] on div "Hello, [PERSON_NAME]" at bounding box center [638, 194] width 456 height 104
click at [533, 191] on div "Hello, [PERSON_NAME]" at bounding box center [638, 194] width 456 height 104
click at [531, 193] on div "Hello, [PERSON_NAME]" at bounding box center [638, 194] width 456 height 104
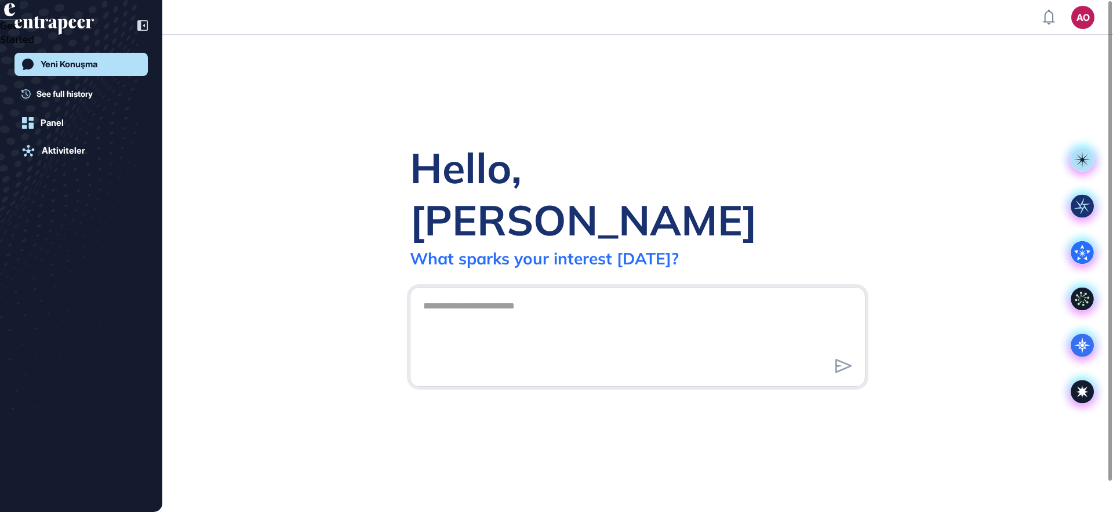
click at [513, 194] on div "Hello, [PERSON_NAME]" at bounding box center [638, 194] width 456 height 104
click at [578, 193] on div "Hello, [PERSON_NAME]" at bounding box center [638, 194] width 456 height 104
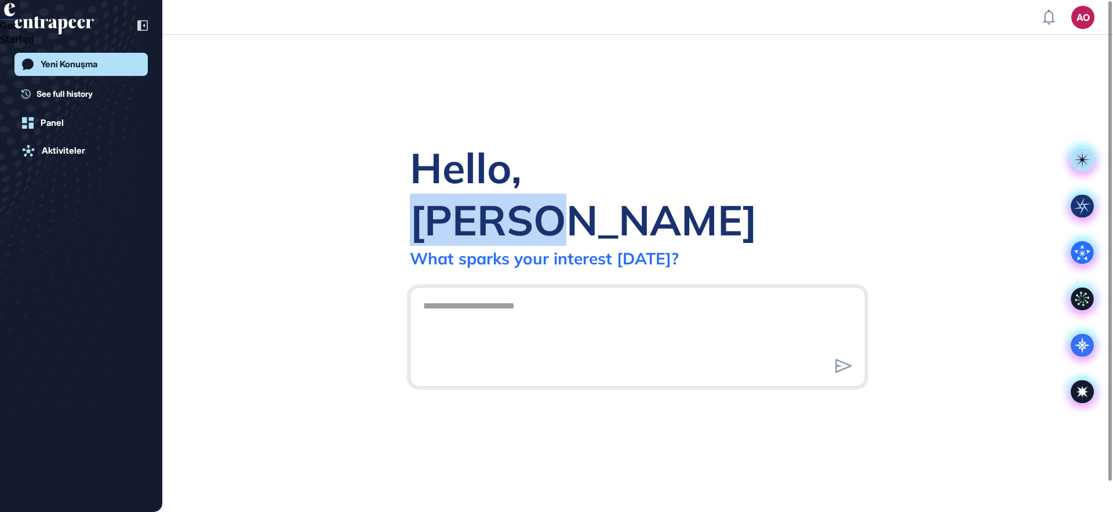
click at [578, 193] on div "Hello, [PERSON_NAME]" at bounding box center [638, 194] width 456 height 104
click at [538, 190] on div "Hello, [PERSON_NAME]" at bounding box center [638, 194] width 456 height 104
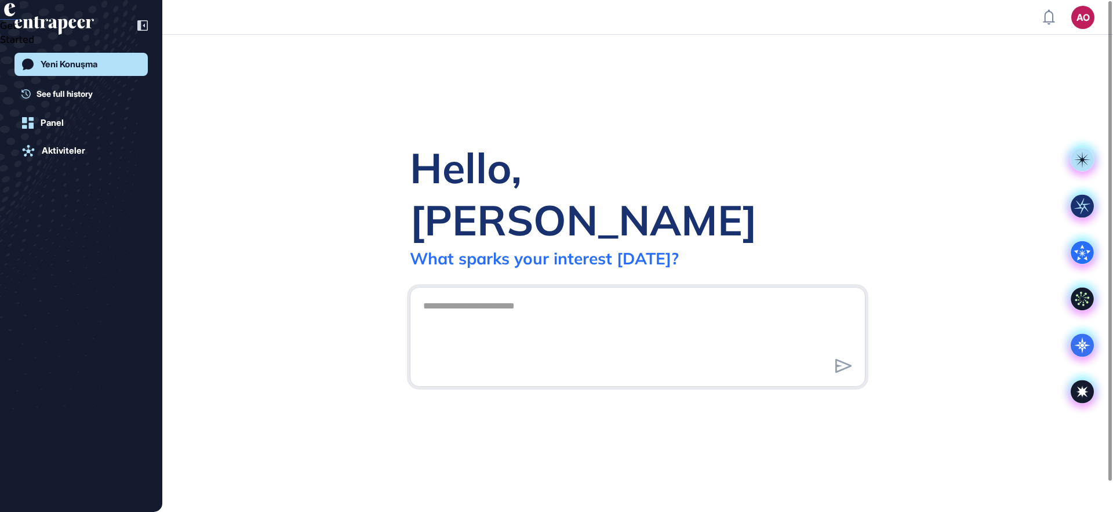
click at [476, 188] on div "Hello, [PERSON_NAME]" at bounding box center [638, 194] width 456 height 104
click at [478, 187] on div "Hello, [PERSON_NAME]" at bounding box center [638, 194] width 456 height 104
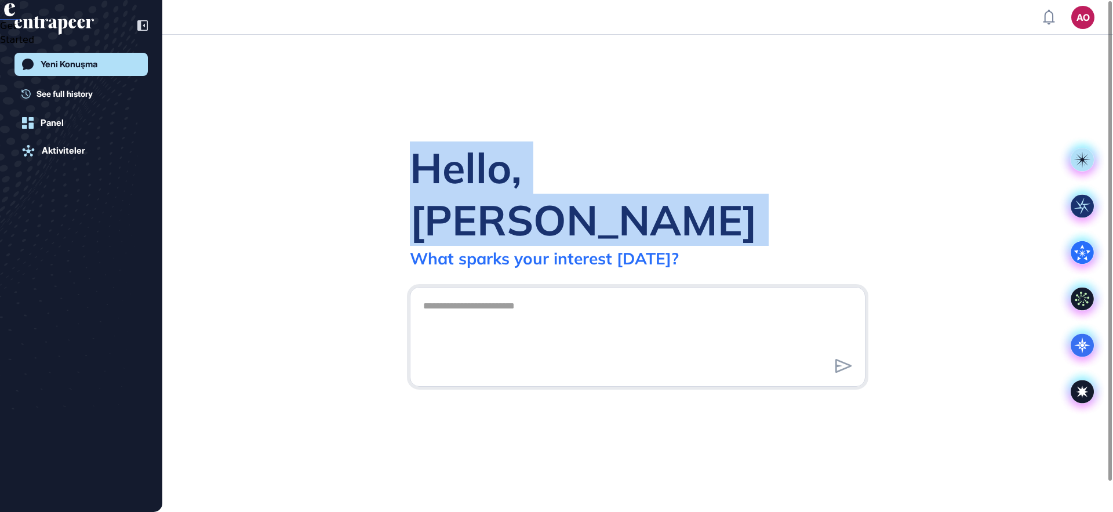
click at [478, 188] on div "Hello, [PERSON_NAME]" at bounding box center [638, 194] width 456 height 104
click at [478, 191] on div "Hello, [PERSON_NAME]" at bounding box center [638, 194] width 456 height 104
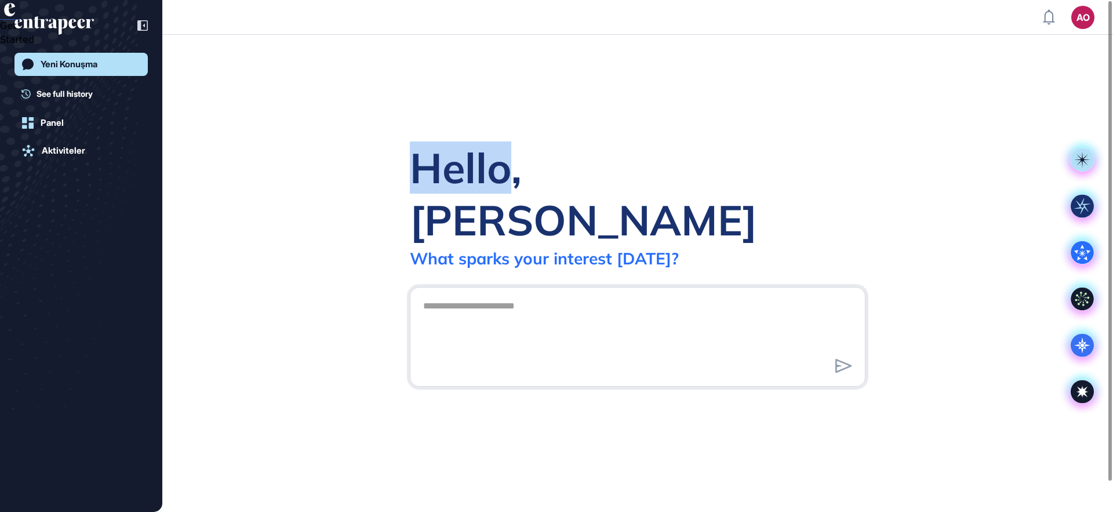
click at [478, 191] on div "Hello, [PERSON_NAME]" at bounding box center [638, 194] width 456 height 104
click at [478, 199] on div "Hello, [PERSON_NAME]" at bounding box center [638, 194] width 456 height 104
click at [455, 158] on div "Hello, [PERSON_NAME] What sparks your interest [DATE]?" at bounding box center [637, 273] width 951 height 477
click at [458, 191] on div "Hello, [PERSON_NAME]" at bounding box center [638, 194] width 456 height 104
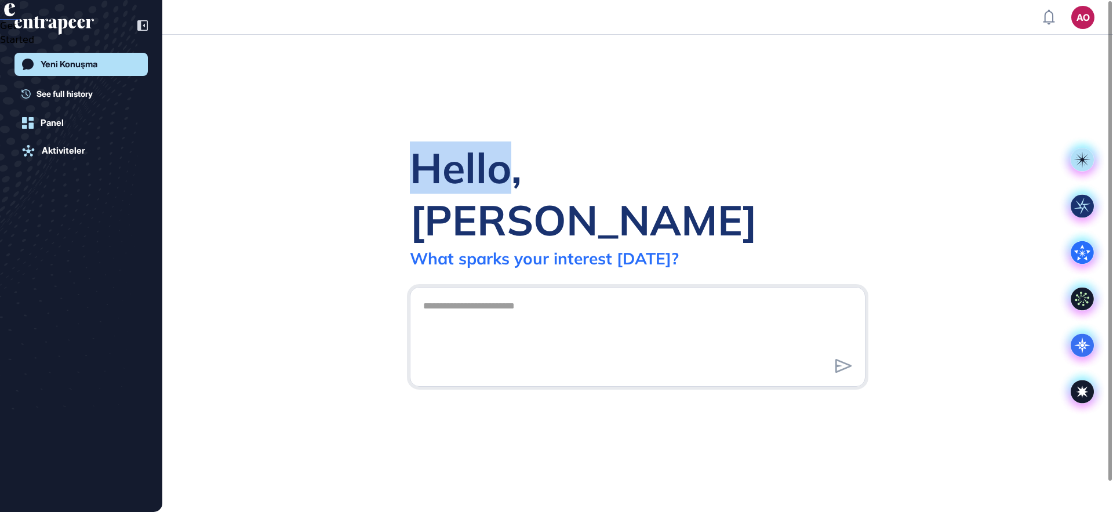
click at [458, 191] on div "Hello, [PERSON_NAME]" at bounding box center [638, 194] width 456 height 104
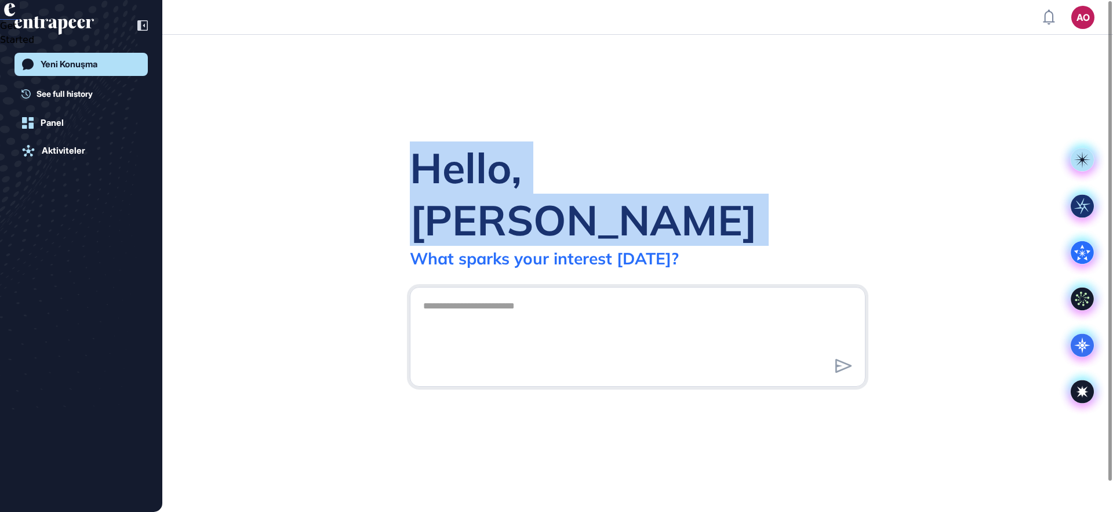
click at [458, 191] on div "Hello, [PERSON_NAME]" at bounding box center [638, 194] width 456 height 104
click at [451, 162] on div "Hello, [PERSON_NAME] What sparks your interest [DATE]?" at bounding box center [637, 273] width 951 height 477
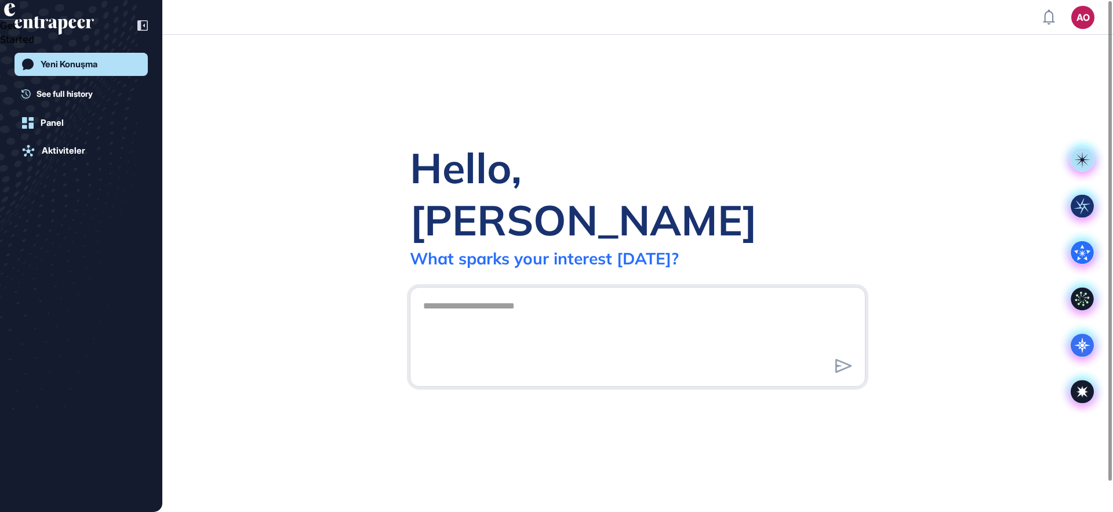
click at [452, 191] on div "Hello, [PERSON_NAME]" at bounding box center [638, 194] width 456 height 104
click at [453, 155] on div "Hello, [PERSON_NAME] What sparks your interest [DATE]?" at bounding box center [637, 273] width 951 height 477
click at [466, 197] on div "Hello, [PERSON_NAME]" at bounding box center [638, 194] width 456 height 104
click at [447, 195] on div "Hello, [PERSON_NAME]" at bounding box center [638, 194] width 456 height 104
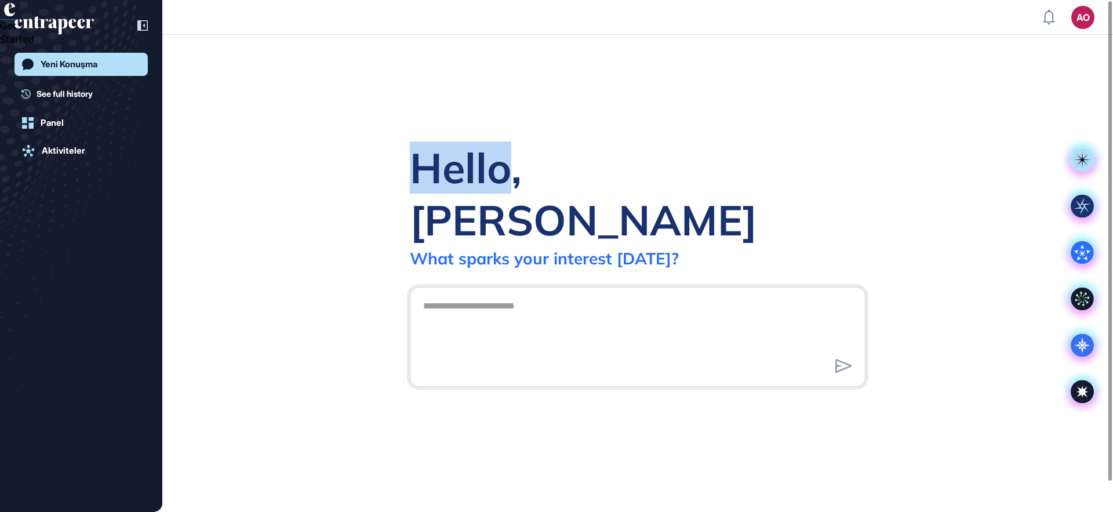
click at [447, 195] on div "Hello, [PERSON_NAME]" at bounding box center [638, 194] width 456 height 104
click at [429, 143] on div "Hello, [PERSON_NAME] What sparks your interest [DATE]?" at bounding box center [637, 273] width 951 height 477
click at [431, 186] on div "Hello, [PERSON_NAME]" at bounding box center [638, 194] width 456 height 104
click at [427, 151] on div "Hello, [PERSON_NAME] What sparks your interest [DATE]?" at bounding box center [637, 273] width 951 height 477
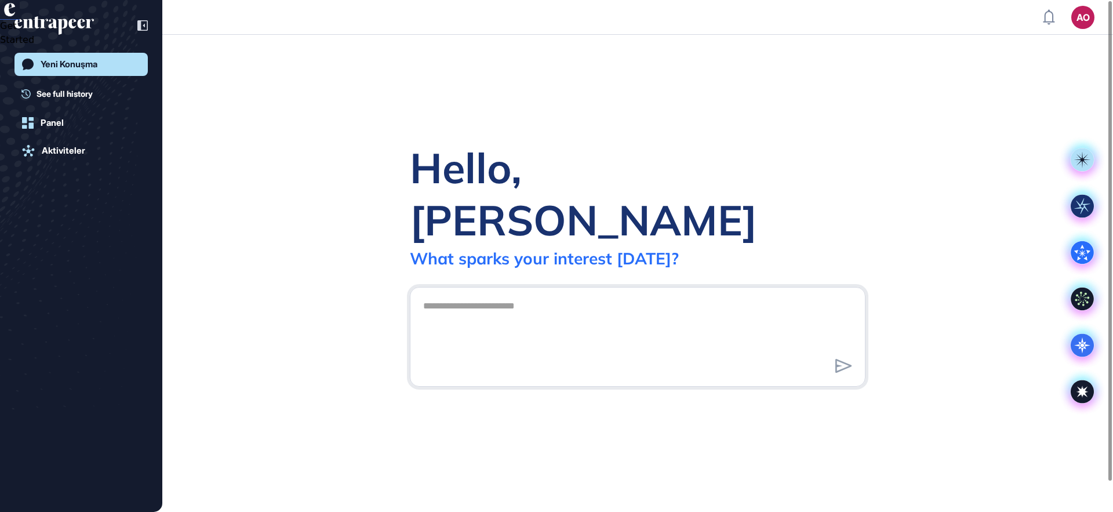
click at [427, 184] on div "Hello, [PERSON_NAME]" at bounding box center [638, 194] width 456 height 104
click at [422, 155] on div "Hello, [PERSON_NAME] What sparks your interest [DATE]?" at bounding box center [637, 273] width 951 height 477
click at [436, 196] on div "Hello, [PERSON_NAME]" at bounding box center [638, 194] width 456 height 104
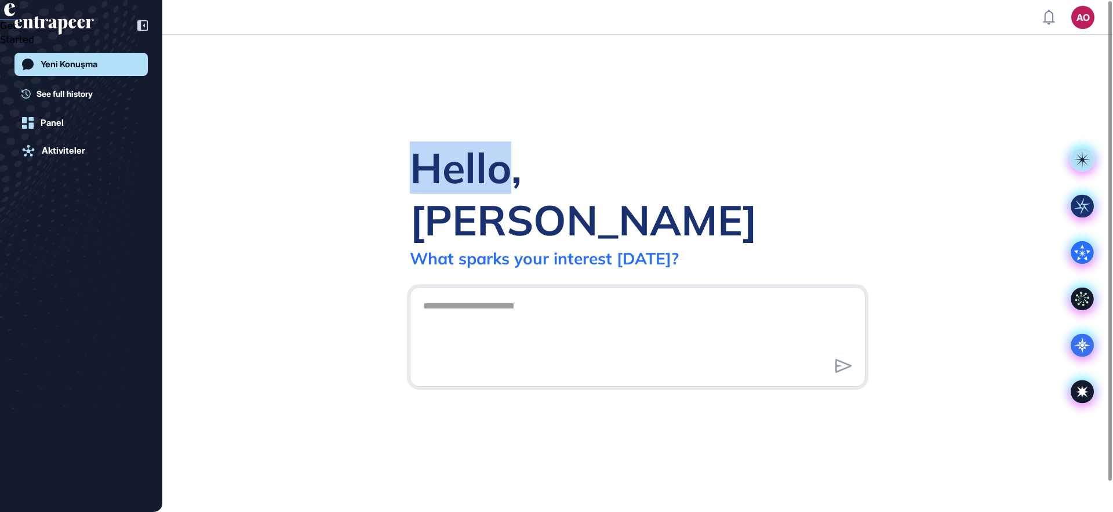
click at [422, 134] on div "Hello, [PERSON_NAME] What sparks your interest [DATE]?" at bounding box center [637, 273] width 951 height 477
click at [416, 183] on div "Hello, [PERSON_NAME]" at bounding box center [638, 194] width 456 height 104
click at [433, 198] on div "Hello, [PERSON_NAME]" at bounding box center [638, 194] width 456 height 104
click at [436, 159] on div "Hello, [PERSON_NAME] What sparks your interest [DATE]?" at bounding box center [637, 273] width 951 height 477
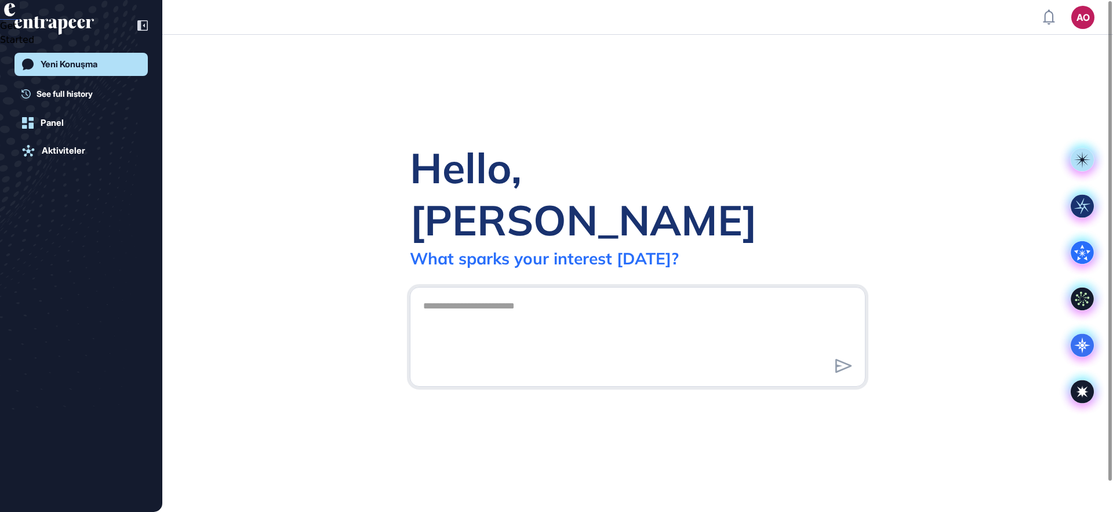
click at [545, 199] on div "Hello, [PERSON_NAME]" at bounding box center [638, 194] width 456 height 104
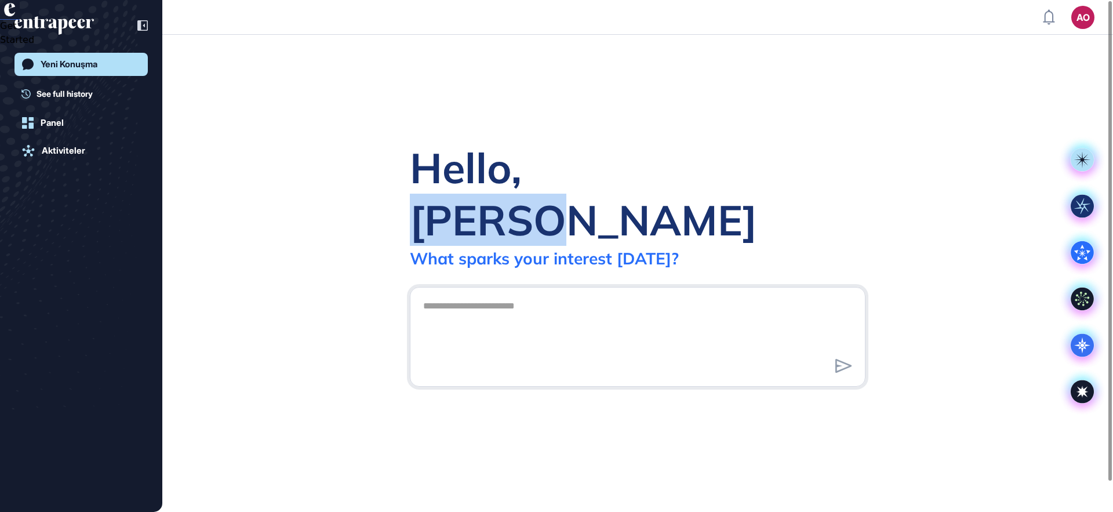
click at [545, 199] on div "Hello, [PERSON_NAME]" at bounding box center [638, 194] width 456 height 104
click at [536, 199] on div "Hello, [PERSON_NAME]" at bounding box center [638, 194] width 456 height 104
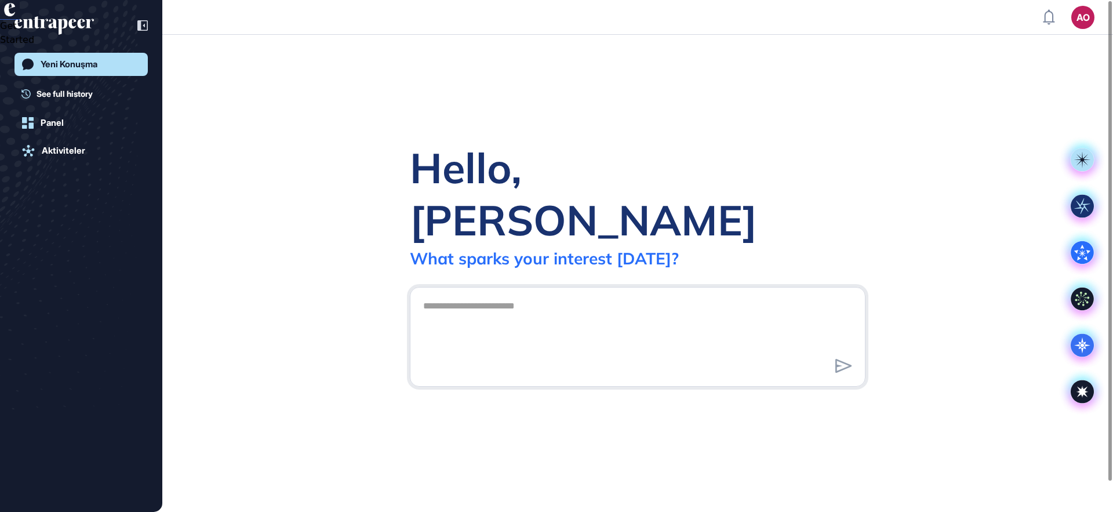
click at [527, 201] on div "Hello, [PERSON_NAME]" at bounding box center [638, 194] width 456 height 104
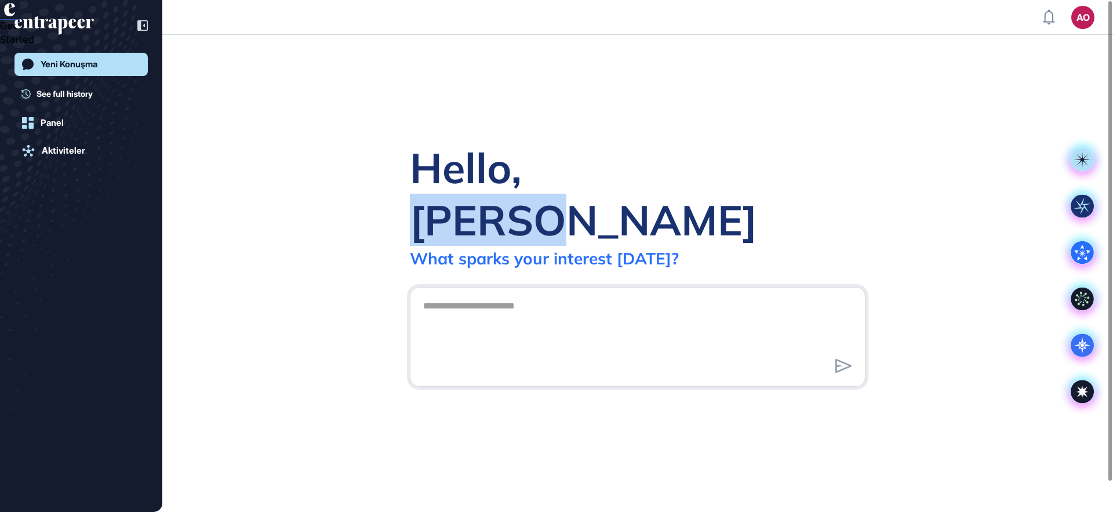
click at [527, 201] on div "Hello, [PERSON_NAME]" at bounding box center [638, 194] width 456 height 104
click at [521, 199] on div "Hello, [PERSON_NAME]" at bounding box center [638, 194] width 456 height 104
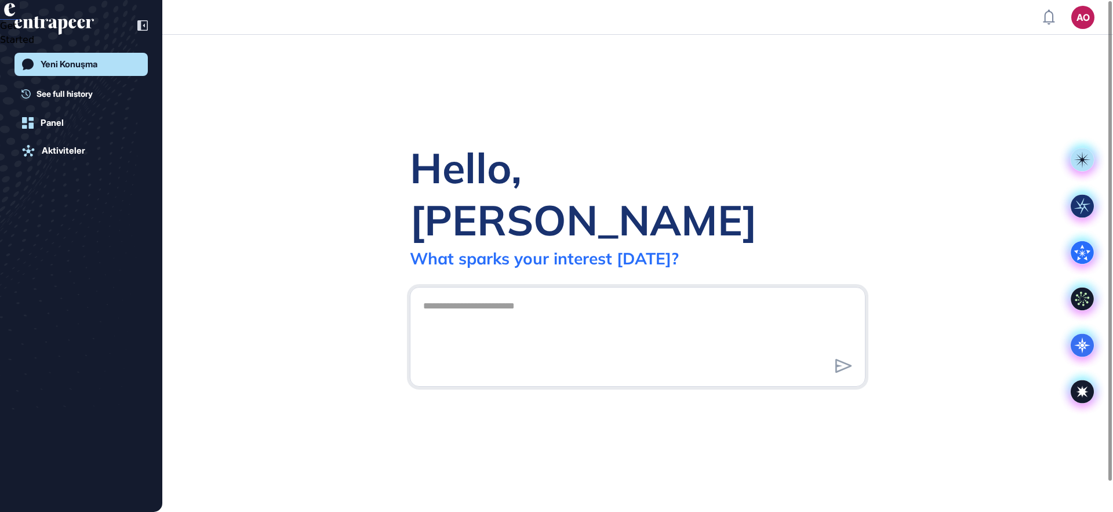
click at [521, 199] on div "Hello, [PERSON_NAME]" at bounding box center [638, 194] width 456 height 104
click at [550, 195] on div "Hello, [PERSON_NAME]" at bounding box center [638, 194] width 456 height 104
click at [579, 211] on div "Hello, [PERSON_NAME]" at bounding box center [638, 194] width 456 height 104
click at [578, 207] on div "Hello, [PERSON_NAME]" at bounding box center [638, 194] width 456 height 104
click at [535, 211] on div "Hello, [PERSON_NAME]" at bounding box center [638, 194] width 456 height 104
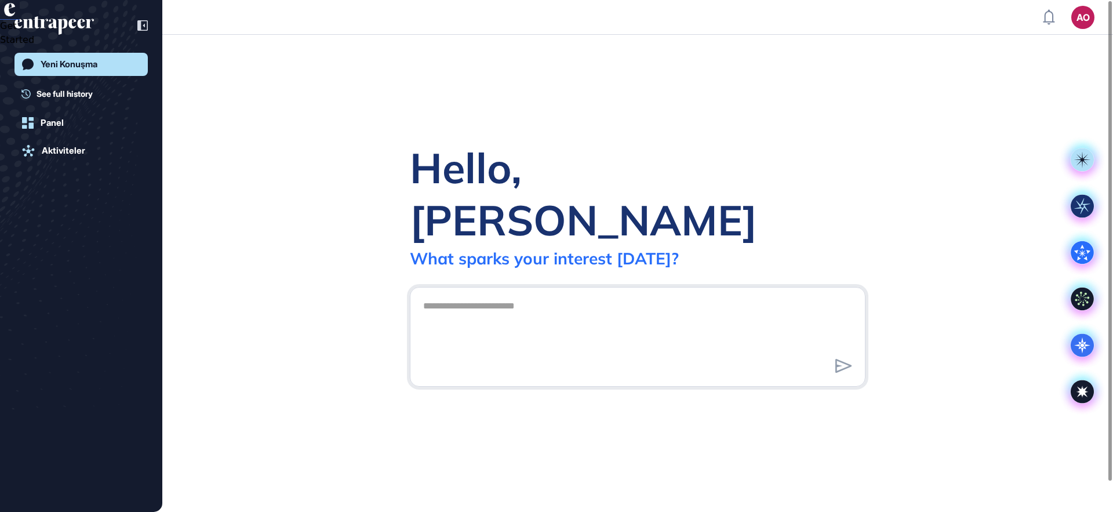
click at [539, 208] on div "Hello, [PERSON_NAME]" at bounding box center [638, 194] width 456 height 104
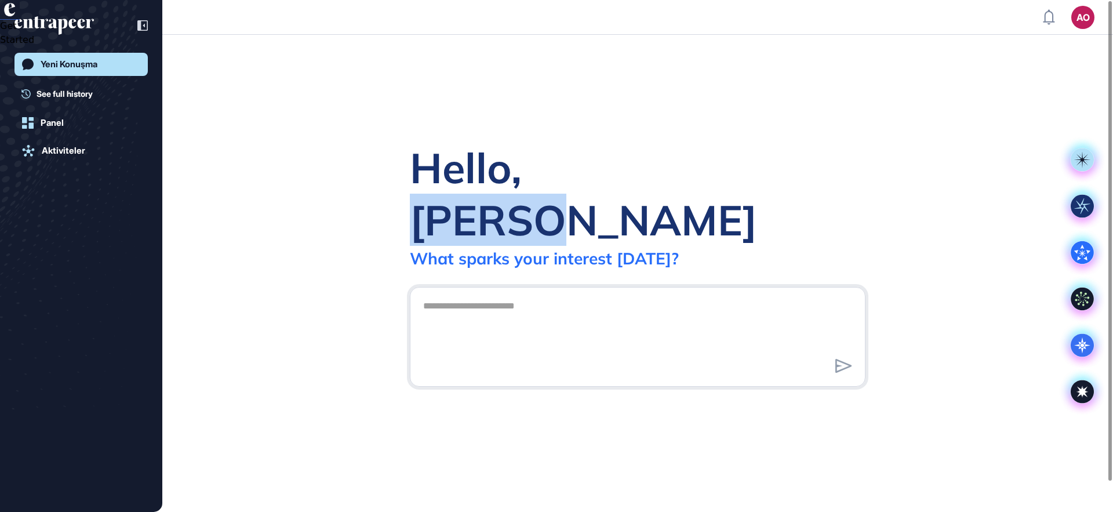
click at [539, 208] on div "Hello, [PERSON_NAME]" at bounding box center [638, 194] width 456 height 104
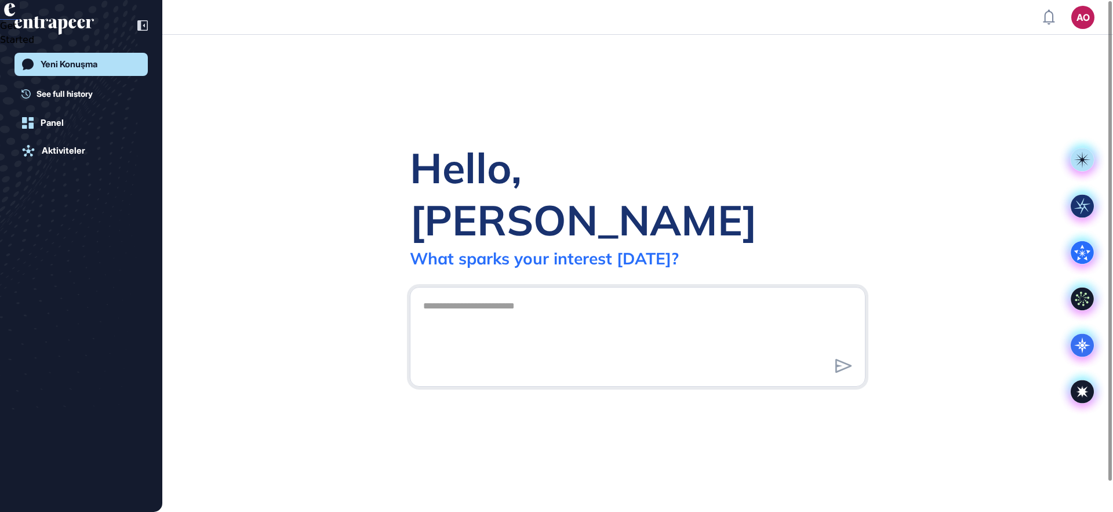
click at [455, 204] on div "Hello, [PERSON_NAME]" at bounding box center [638, 194] width 456 height 104
click at [520, 200] on div "Hello, [PERSON_NAME]" at bounding box center [638, 194] width 456 height 104
click at [513, 214] on div "Hello, [PERSON_NAME]" at bounding box center [638, 194] width 456 height 104
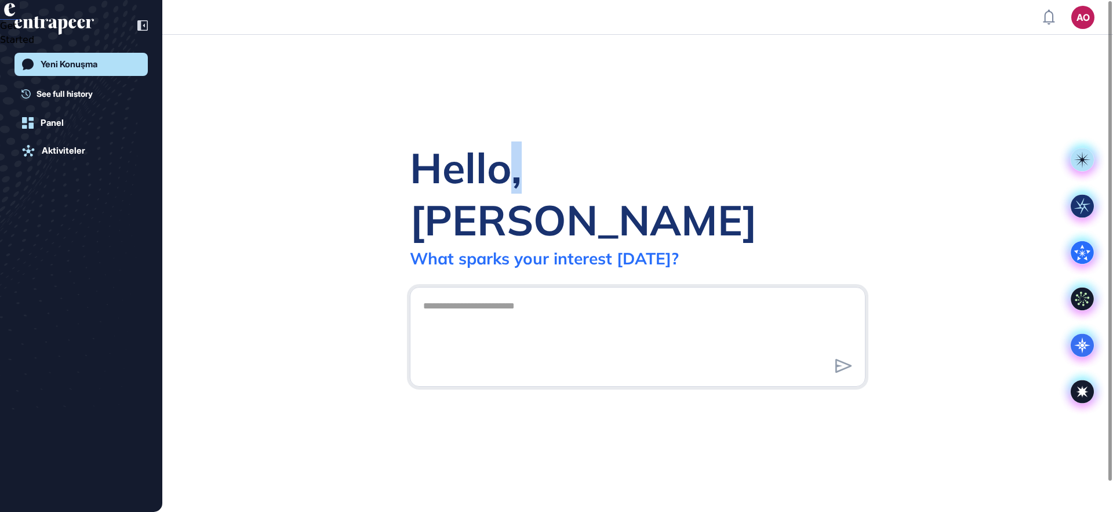
click at [513, 217] on div "Hello, [PERSON_NAME]" at bounding box center [638, 194] width 456 height 104
click at [525, 194] on div "Hello, [PERSON_NAME]" at bounding box center [638, 194] width 456 height 104
click at [540, 194] on div "Hello, [PERSON_NAME]" at bounding box center [638, 194] width 456 height 104
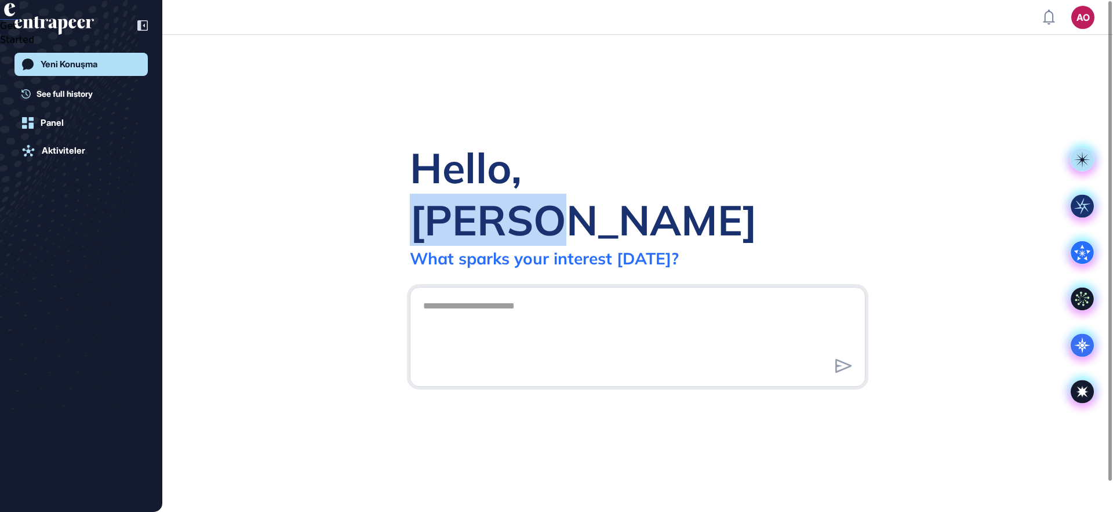
click at [540, 194] on div "Hello, [PERSON_NAME]" at bounding box center [638, 194] width 456 height 104
click at [546, 201] on div "Hello, [PERSON_NAME]" at bounding box center [638, 194] width 456 height 104
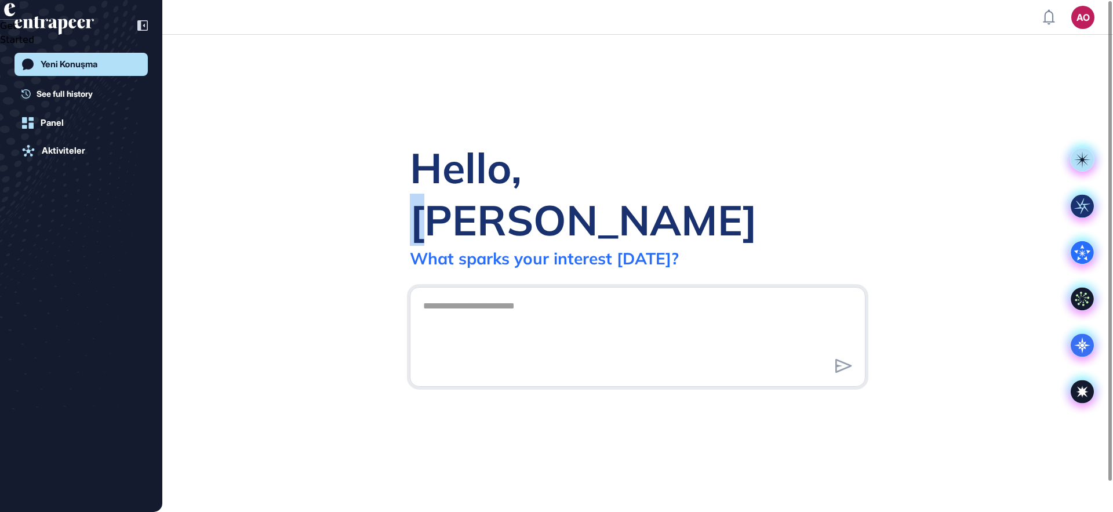
drag, startPoint x: 557, startPoint y: 198, endPoint x: 534, endPoint y: 212, distance: 27.1
click at [534, 214] on div "Hello, [PERSON_NAME]" at bounding box center [638, 194] width 456 height 104
click at [528, 207] on div "Hello, [PERSON_NAME]" at bounding box center [638, 194] width 456 height 104
click at [523, 210] on div "Hello, [PERSON_NAME]" at bounding box center [638, 194] width 456 height 104
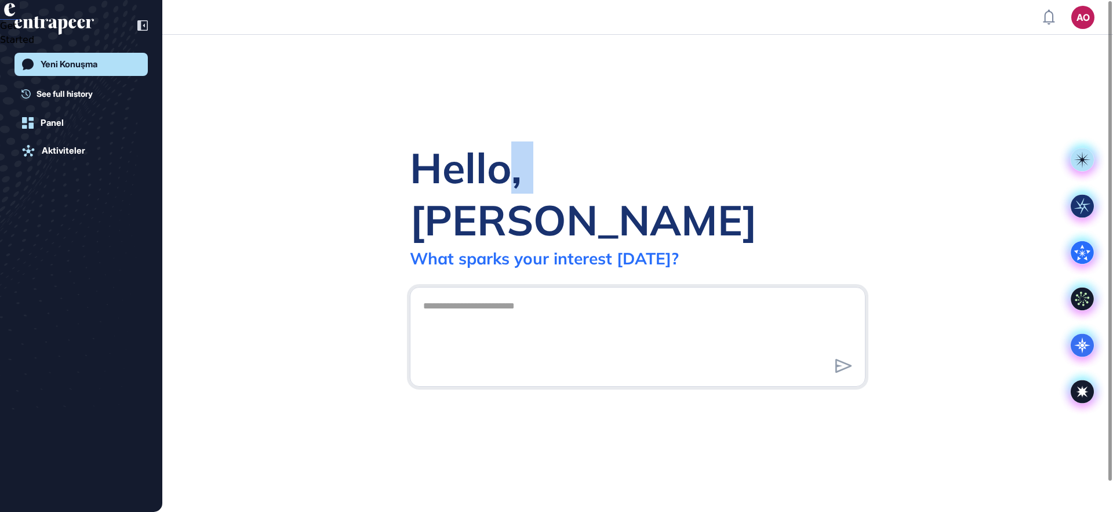
drag, startPoint x: 519, startPoint y: 208, endPoint x: 505, endPoint y: 211, distance: 14.2
click at [506, 212] on div "Hello, [PERSON_NAME]" at bounding box center [638, 194] width 456 height 104
click at [508, 206] on div "Hello, [PERSON_NAME]" at bounding box center [638, 194] width 456 height 104
click at [511, 206] on div "Hello, [PERSON_NAME]" at bounding box center [638, 194] width 456 height 104
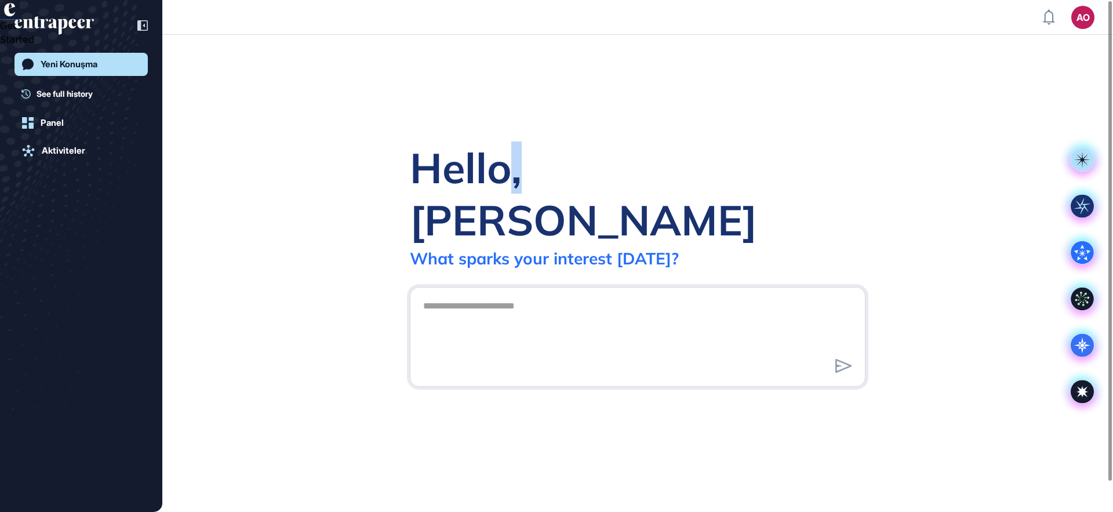
click at [505, 204] on div "Hello, [PERSON_NAME]" at bounding box center [638, 194] width 456 height 104
click at [501, 204] on div "Hello, [PERSON_NAME]" at bounding box center [638, 194] width 456 height 104
drag, startPoint x: 496, startPoint y: 204, endPoint x: 508, endPoint y: 204, distance: 12.2
click at [506, 205] on div "Hello, [PERSON_NAME]" at bounding box center [638, 194] width 456 height 104
click at [508, 204] on div "Hello, [PERSON_NAME]" at bounding box center [638, 194] width 456 height 104
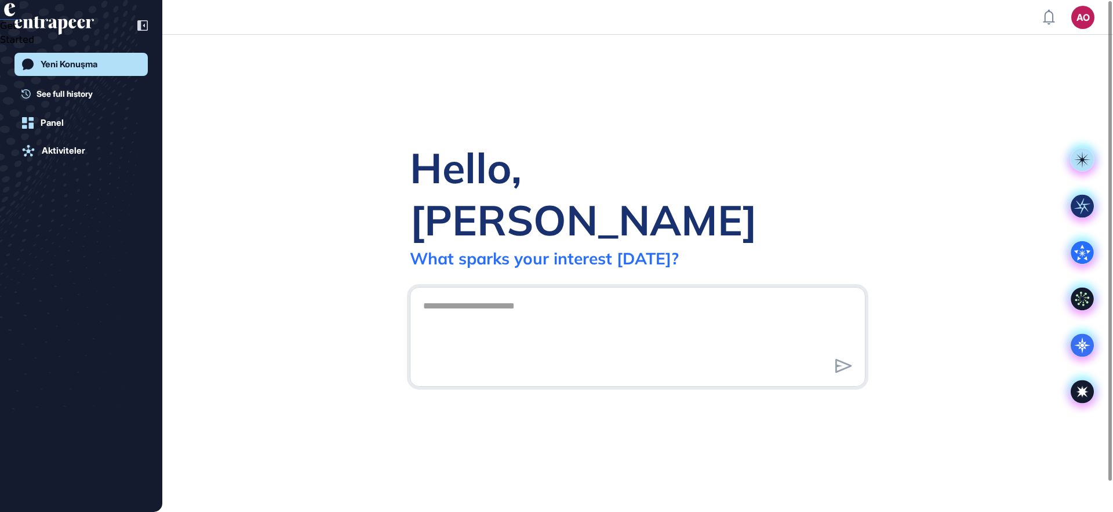
click at [517, 207] on div "Hello, [PERSON_NAME]" at bounding box center [638, 194] width 456 height 104
click at [517, 208] on div "Hello, [PERSON_NAME]" at bounding box center [638, 194] width 456 height 104
click at [516, 208] on div "Hello, [PERSON_NAME]" at bounding box center [638, 194] width 456 height 104
click at [520, 207] on div "Hello, [PERSON_NAME]" at bounding box center [638, 194] width 456 height 104
drag, startPoint x: 524, startPoint y: 209, endPoint x: 512, endPoint y: 208, distance: 11.7
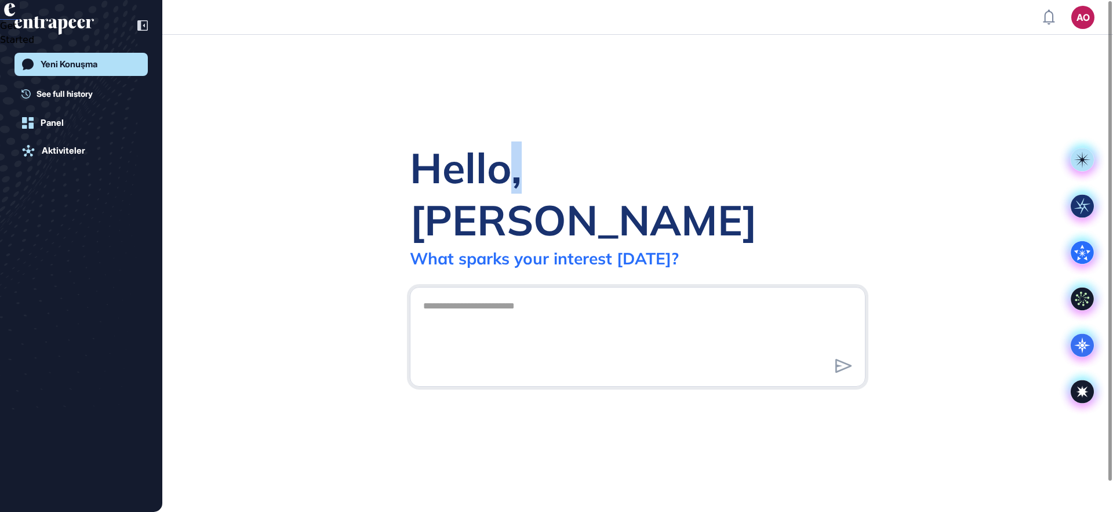
click at [512, 208] on div "Hello, [PERSON_NAME]" at bounding box center [638, 194] width 456 height 104
click at [529, 201] on div "Hello, [PERSON_NAME]" at bounding box center [638, 194] width 456 height 104
drag, startPoint x: 529, startPoint y: 202, endPoint x: 523, endPoint y: 200, distance: 6.6
click at [523, 200] on div "Hello, [PERSON_NAME]" at bounding box center [638, 194] width 456 height 104
click at [531, 194] on div "Hello, [PERSON_NAME]" at bounding box center [638, 194] width 456 height 104
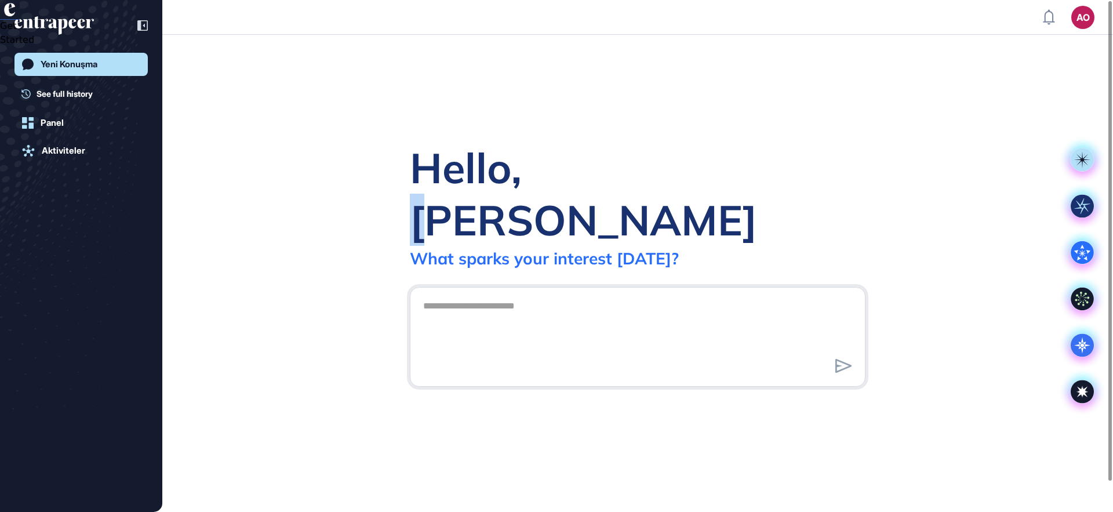
drag, startPoint x: 552, startPoint y: 198, endPoint x: 540, endPoint y: 196, distance: 11.8
click at [540, 196] on div "Hello, [PERSON_NAME]" at bounding box center [638, 194] width 456 height 104
click at [539, 199] on div "Hello, [PERSON_NAME]" at bounding box center [638, 194] width 456 height 104
drag, startPoint x: 564, startPoint y: 199, endPoint x: 489, endPoint y: 199, distance: 75.4
click at [489, 199] on div "Hello, [PERSON_NAME]" at bounding box center [638, 194] width 456 height 104
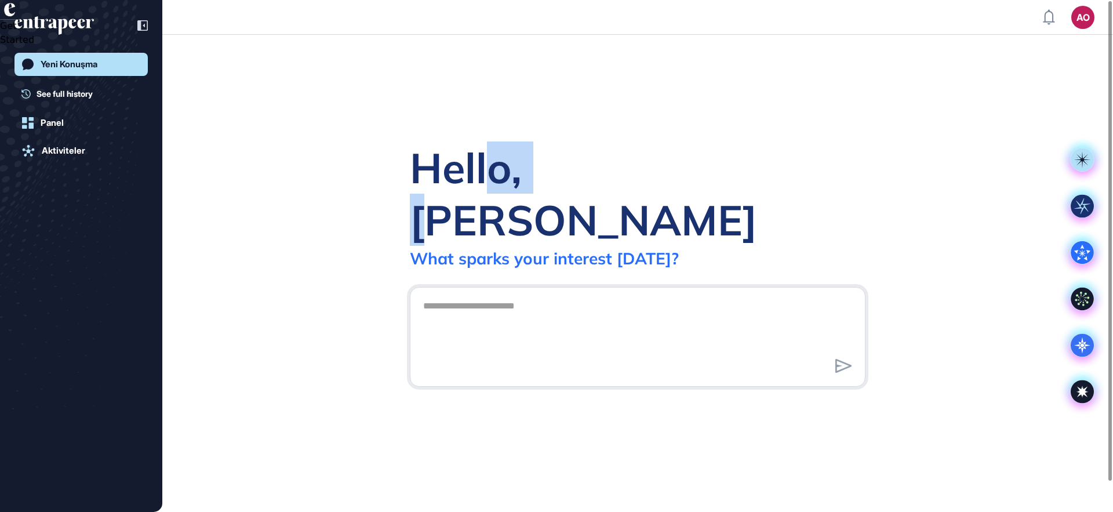
click at [512, 197] on div "Hello, [PERSON_NAME]" at bounding box center [638, 194] width 456 height 104
click at [525, 198] on div "Hello, [PERSON_NAME]" at bounding box center [638, 194] width 456 height 104
click at [543, 197] on div "Hello, [PERSON_NAME]" at bounding box center [638, 194] width 456 height 104
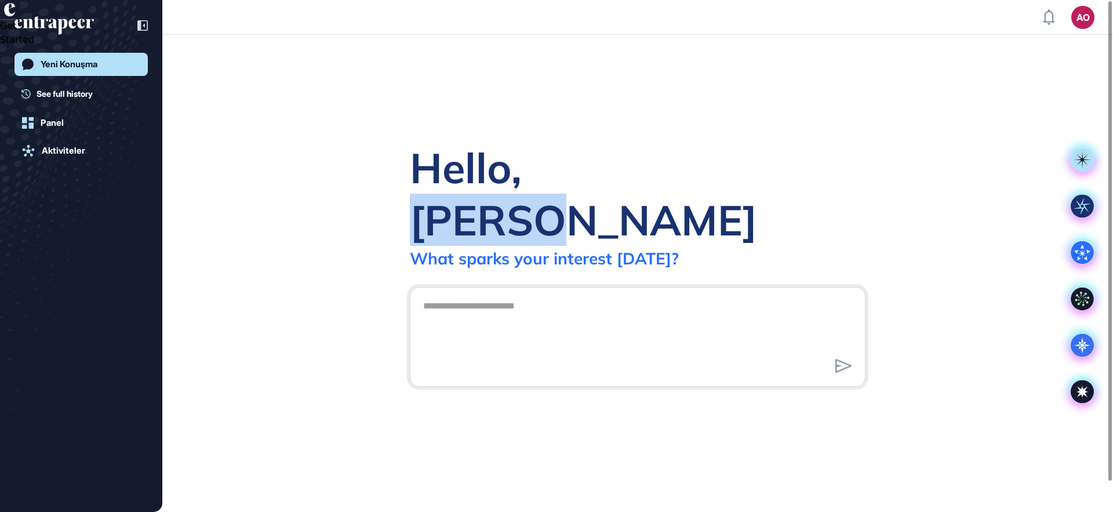
click at [543, 197] on div "Hello, [PERSON_NAME]" at bounding box center [638, 194] width 456 height 104
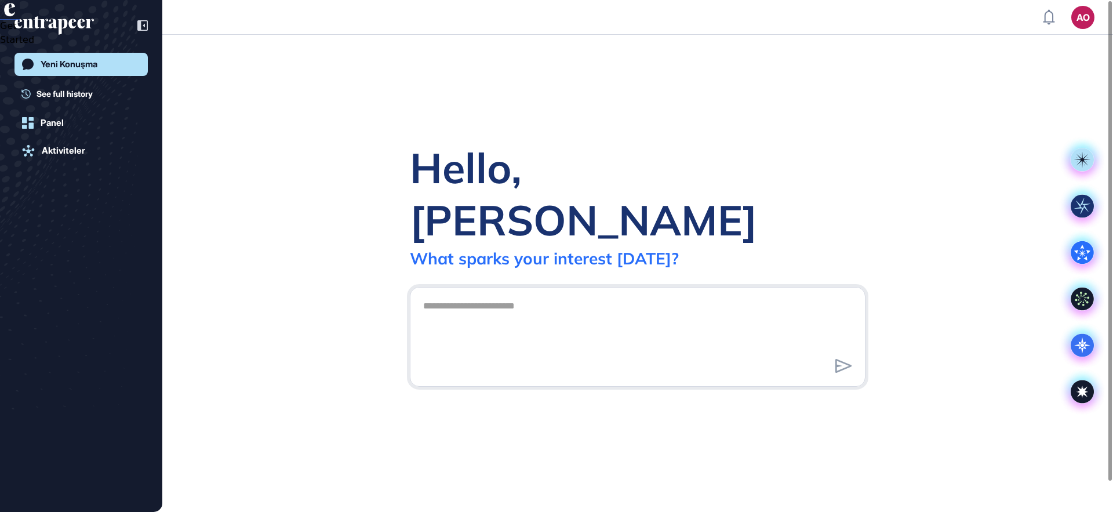
click at [509, 193] on div "Hello, [PERSON_NAME]" at bounding box center [638, 194] width 456 height 104
click at [552, 200] on div "Hello, [PERSON_NAME]" at bounding box center [638, 194] width 456 height 104
drag, startPoint x: 552, startPoint y: 202, endPoint x: 496, endPoint y: 204, distance: 55.7
click at [496, 204] on div "Hello, [PERSON_NAME]" at bounding box center [638, 194] width 456 height 104
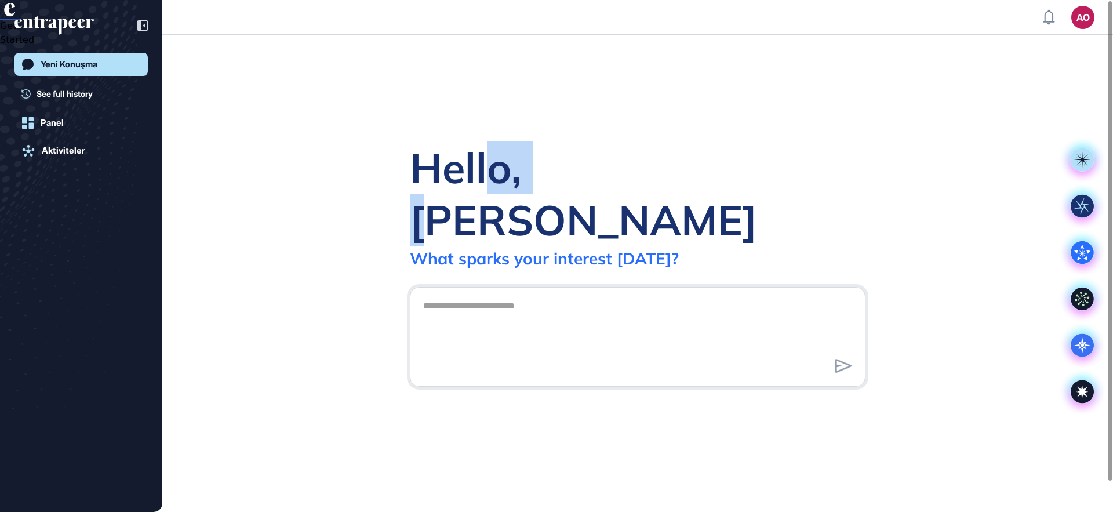
click at [492, 202] on div "Hello, [PERSON_NAME]" at bounding box center [638, 194] width 456 height 104
click at [494, 200] on div "Hello, [PERSON_NAME]" at bounding box center [638, 194] width 456 height 104
click at [511, 206] on div "Hello, [PERSON_NAME]" at bounding box center [638, 194] width 456 height 104
click at [512, 208] on div "Hello, [PERSON_NAME]" at bounding box center [638, 194] width 456 height 104
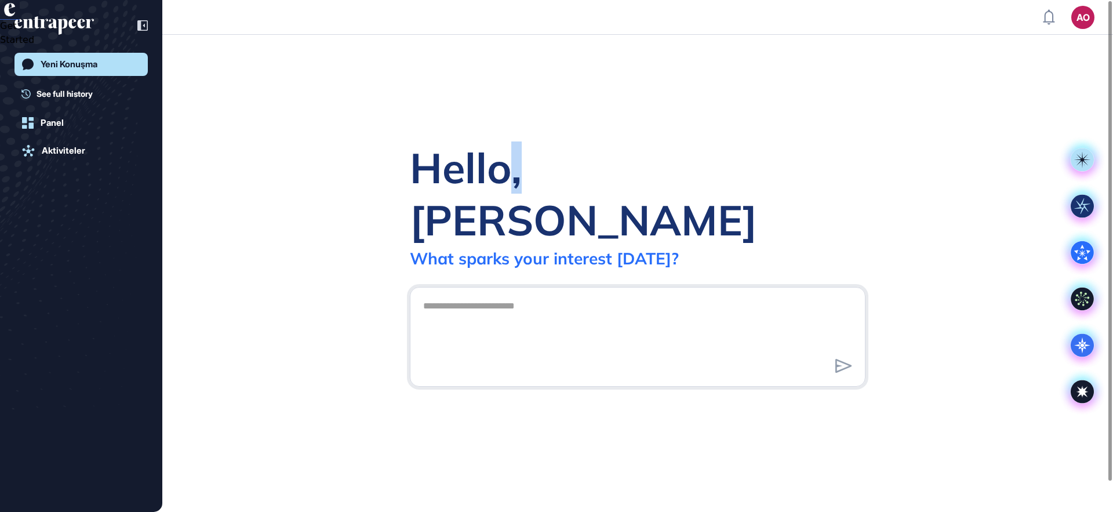
click at [506, 205] on div "Hello, [PERSON_NAME]" at bounding box center [638, 194] width 456 height 104
drag, startPoint x: 499, startPoint y: 198, endPoint x: 511, endPoint y: 204, distance: 13.2
click at [511, 204] on div "Hello, [PERSON_NAME]" at bounding box center [638, 194] width 456 height 104
drag, startPoint x: 502, startPoint y: 202, endPoint x: 492, endPoint y: 201, distance: 9.9
click at [502, 202] on div "Hello, [PERSON_NAME]" at bounding box center [638, 194] width 456 height 104
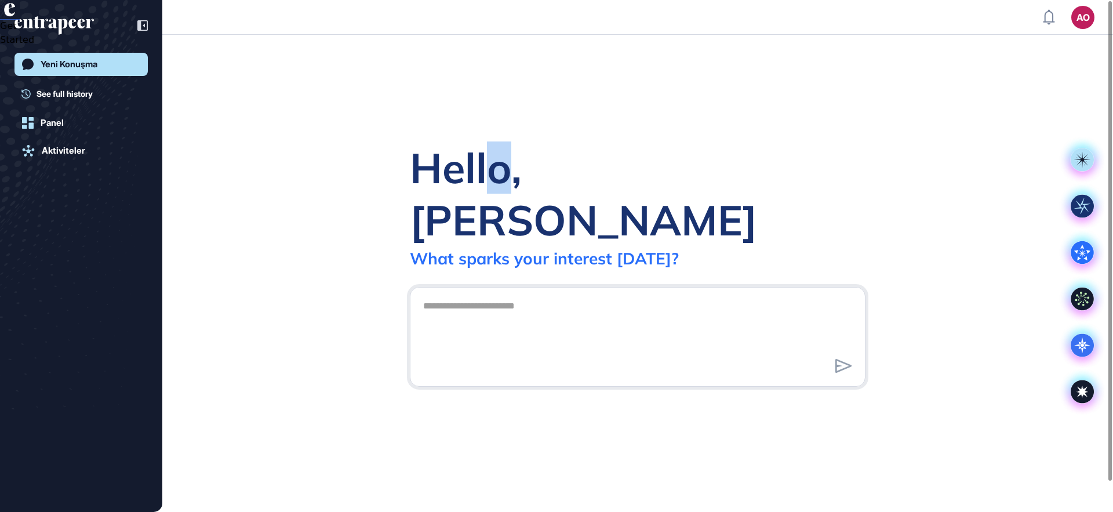
drag, startPoint x: 491, startPoint y: 201, endPoint x: 512, endPoint y: 204, distance: 21.0
click at [512, 204] on div "Hello, [PERSON_NAME]" at bounding box center [638, 194] width 456 height 104
click at [516, 207] on div "Hello, [PERSON_NAME]" at bounding box center [638, 194] width 456 height 104
drag, startPoint x: 520, startPoint y: 206, endPoint x: 508, endPoint y: 206, distance: 12.2
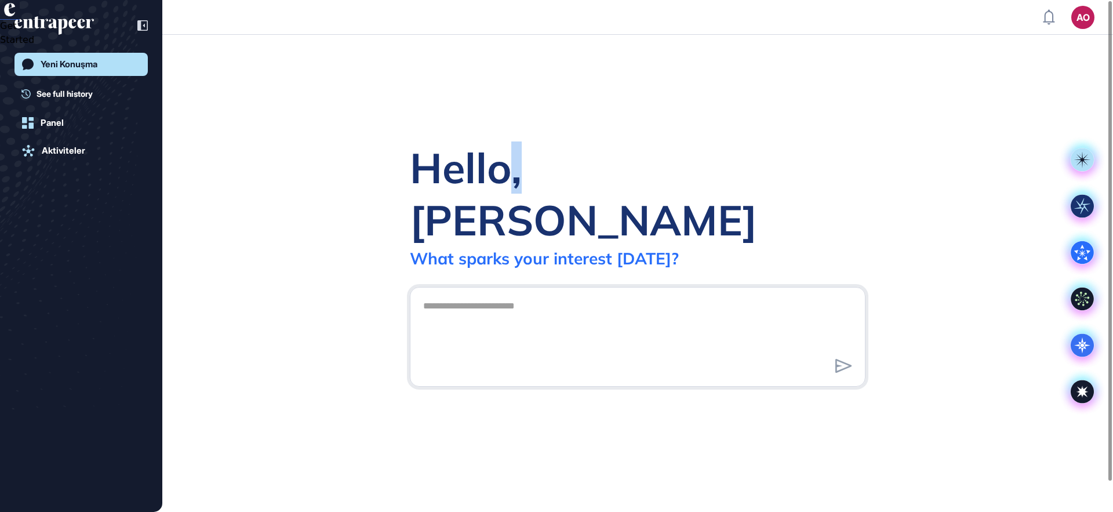
click at [508, 206] on div "Hello, [PERSON_NAME]" at bounding box center [638, 194] width 456 height 104
click at [524, 205] on div "Hello, [PERSON_NAME]" at bounding box center [638, 194] width 456 height 104
drag, startPoint x: 524, startPoint y: 205, endPoint x: 518, endPoint y: 205, distance: 6.4
click at [518, 205] on div "Hello, [PERSON_NAME]" at bounding box center [638, 194] width 456 height 104
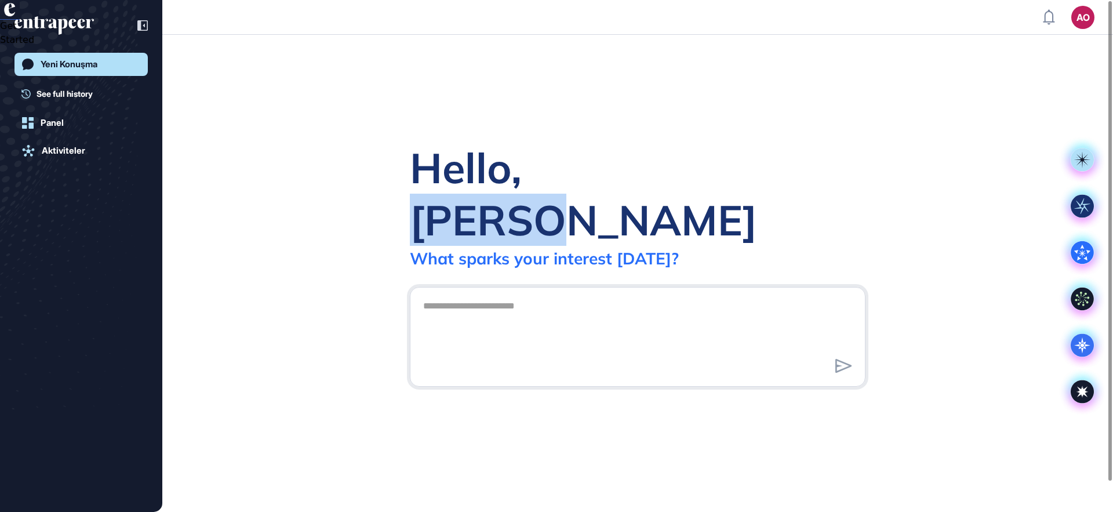
click at [536, 204] on div "Hello, [PERSON_NAME]" at bounding box center [638, 194] width 456 height 104
click at [551, 205] on div "Hello, [PERSON_NAME]" at bounding box center [638, 194] width 456 height 104
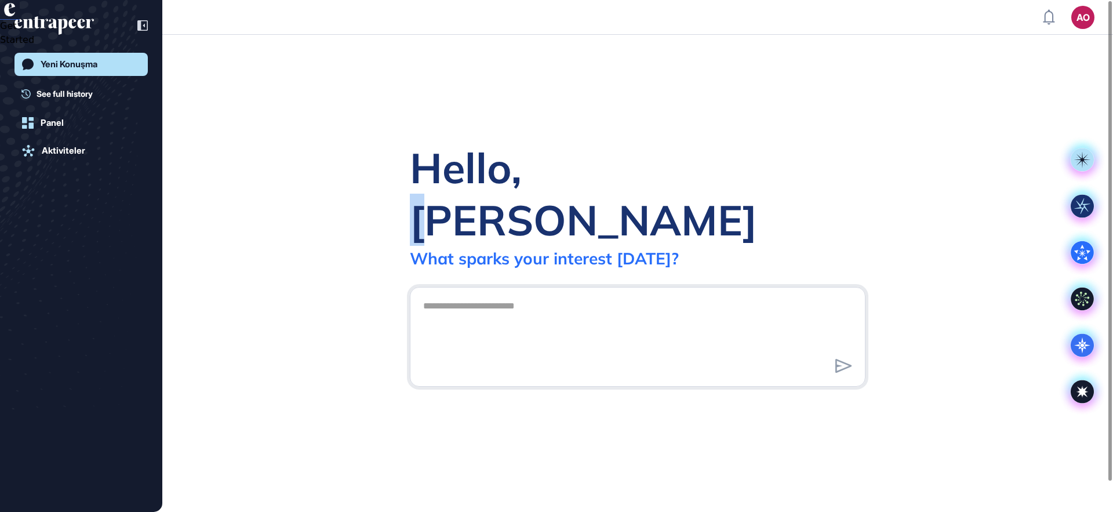
drag, startPoint x: 563, startPoint y: 206, endPoint x: 531, endPoint y: 205, distance: 31.4
click at [531, 205] on div "Hello, [PERSON_NAME]" at bounding box center [638, 194] width 456 height 104
click at [556, 207] on div "Hello, [PERSON_NAME]" at bounding box center [638, 194] width 456 height 104
drag, startPoint x: 576, startPoint y: 201, endPoint x: 498, endPoint y: 208, distance: 78.0
click at [498, 208] on div "Hello, [PERSON_NAME]" at bounding box center [638, 194] width 456 height 104
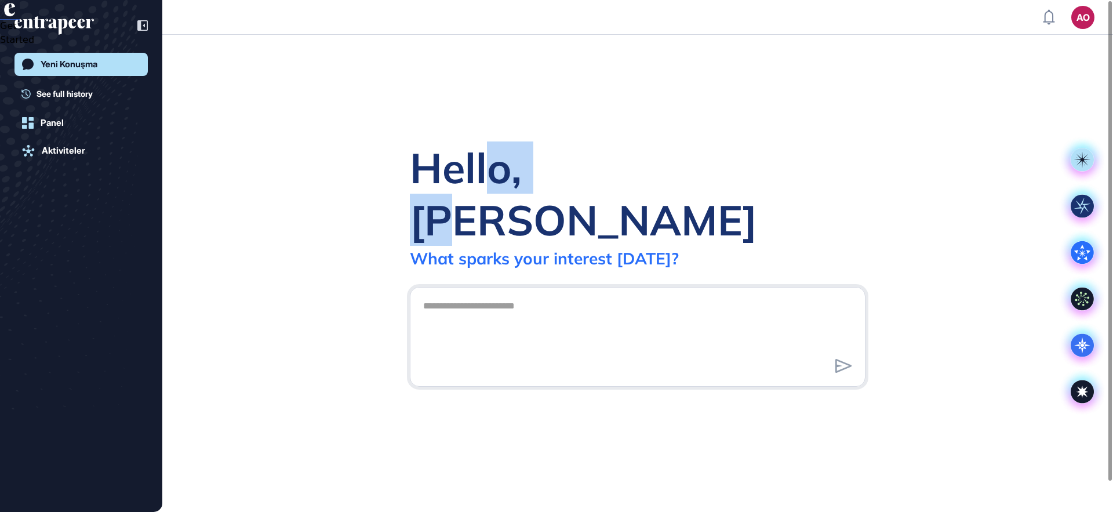
click at [484, 208] on div "Hello, [PERSON_NAME]" at bounding box center [638, 194] width 456 height 104
drag, startPoint x: 491, startPoint y: 203, endPoint x: 575, endPoint y: 208, distance: 84.3
click at [575, 208] on div "Hello, [PERSON_NAME]" at bounding box center [638, 194] width 456 height 104
click at [575, 202] on div "Hello, [PERSON_NAME]" at bounding box center [638, 194] width 456 height 104
click at [516, 287] on div at bounding box center [638, 337] width 456 height 100
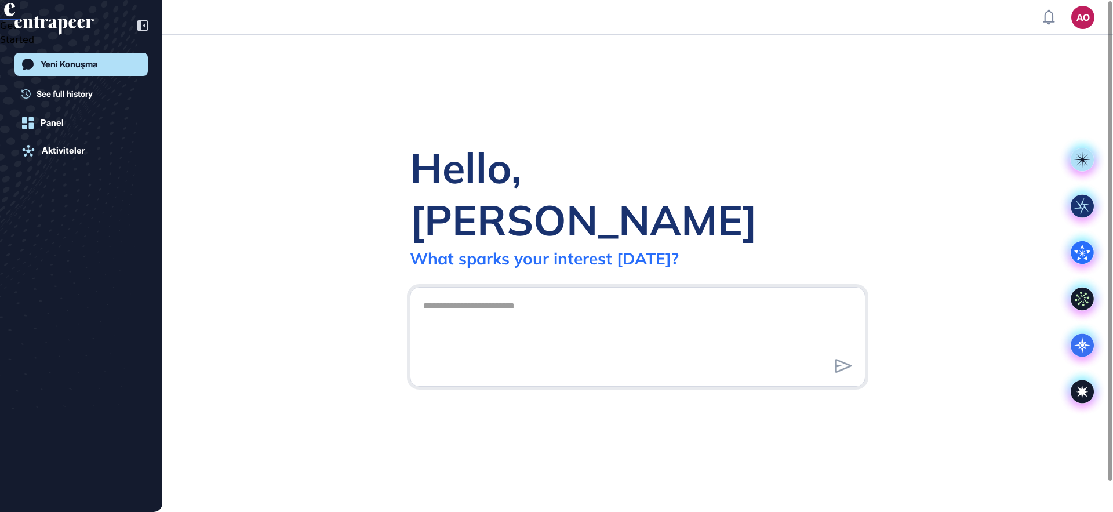
click at [490, 221] on div "Hello, [PERSON_NAME] What sparks your interest [DATE]?" at bounding box center [638, 205] width 456 height 127
click at [487, 248] on div "What sparks your interest [DATE]?" at bounding box center [544, 258] width 269 height 20
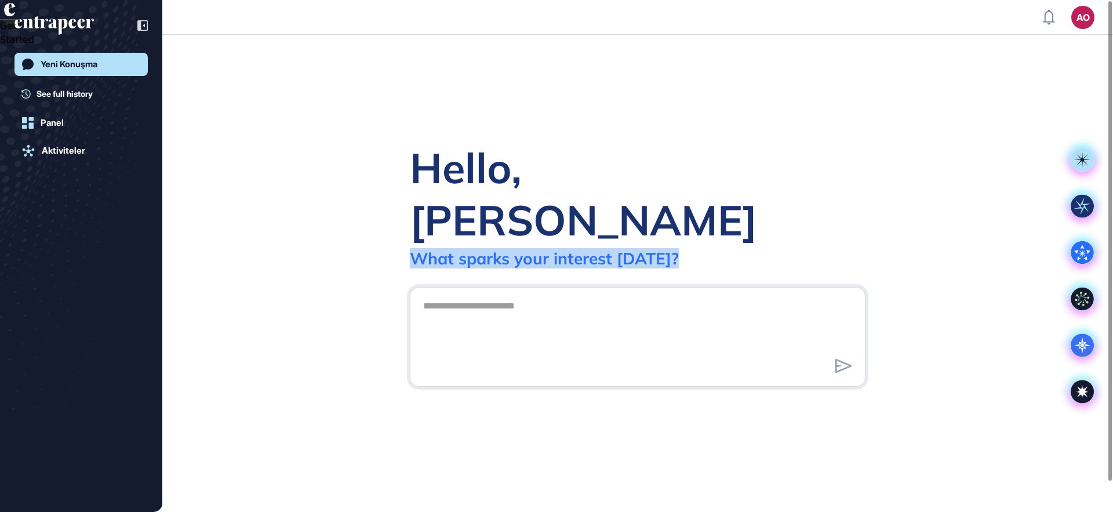
click at [487, 248] on div "What sparks your interest [DATE]?" at bounding box center [544, 258] width 269 height 20
click at [524, 248] on div "What sparks your interest [DATE]?" at bounding box center [544, 258] width 269 height 20
click at [597, 248] on div "What sparks your interest [DATE]?" at bounding box center [544, 258] width 269 height 20
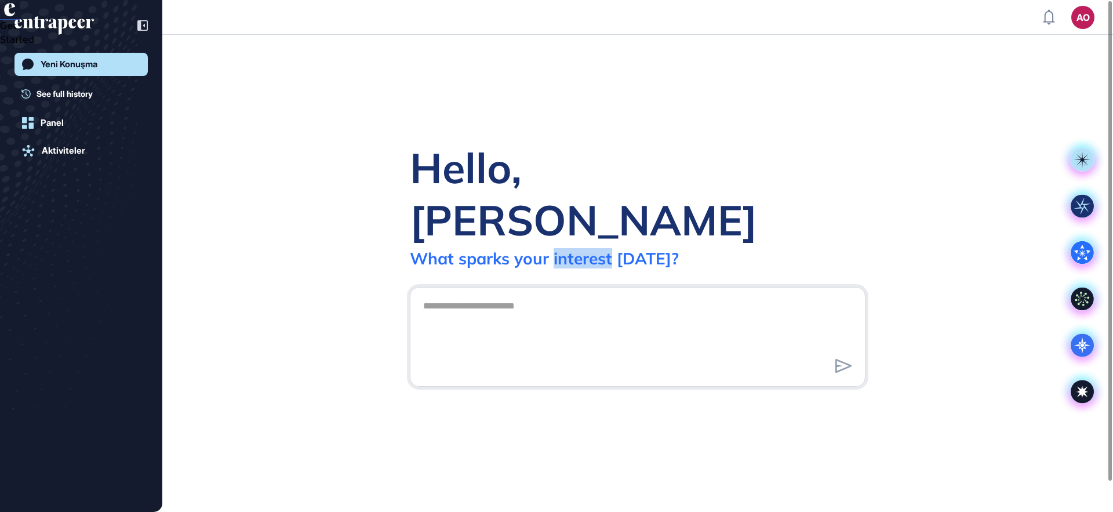
click at [597, 248] on div "What sparks your interest [DATE]?" at bounding box center [544, 258] width 269 height 20
click at [506, 248] on div "What sparks your interest [DATE]?" at bounding box center [544, 258] width 269 height 20
click at [524, 248] on div "What sparks your interest [DATE]?" at bounding box center [544, 258] width 269 height 20
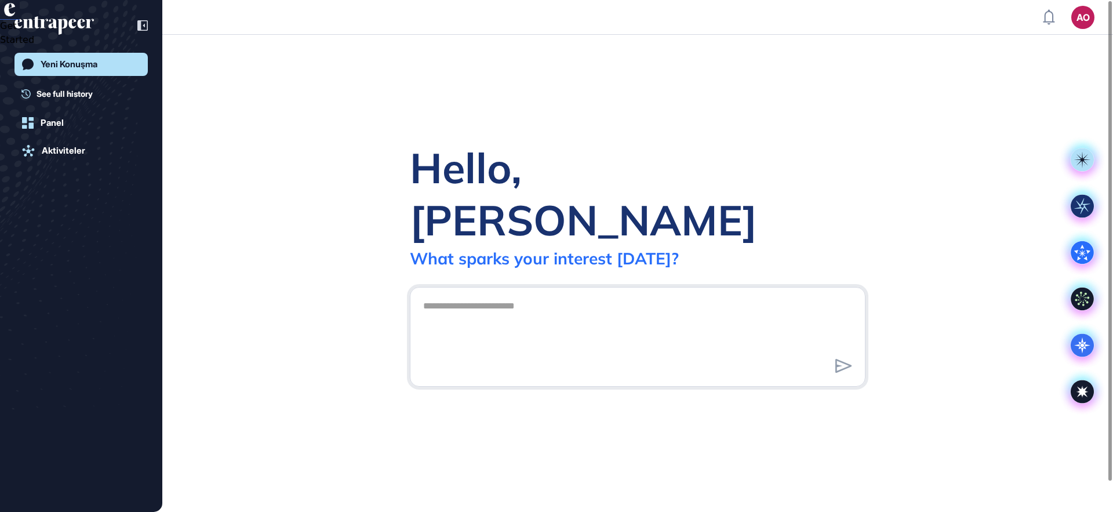
click at [524, 193] on div "Hello, [PERSON_NAME]" at bounding box center [638, 194] width 456 height 104
click at [530, 248] on div "What sparks your interest [DATE]?" at bounding box center [544, 258] width 269 height 20
click at [528, 248] on div "What sparks your interest [DATE]?" at bounding box center [544, 258] width 269 height 20
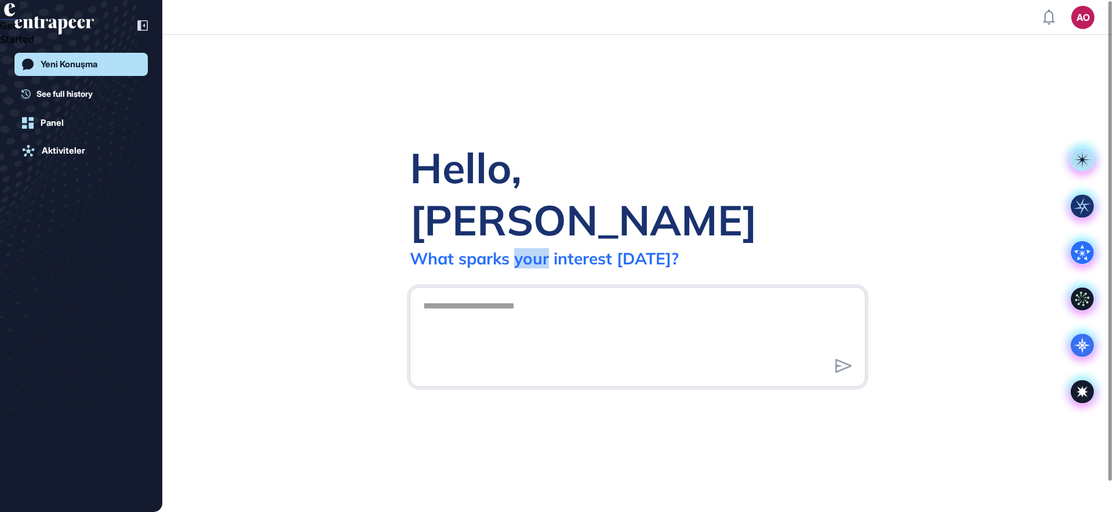
drag, startPoint x: 528, startPoint y: 224, endPoint x: 525, endPoint y: 202, distance: 22.3
click at [528, 248] on div "What sparks your interest [DATE]?" at bounding box center [544, 258] width 269 height 20
click at [525, 196] on div "Hello, [PERSON_NAME]" at bounding box center [638, 194] width 456 height 104
click at [526, 218] on div "Hello, [PERSON_NAME]" at bounding box center [638, 194] width 456 height 104
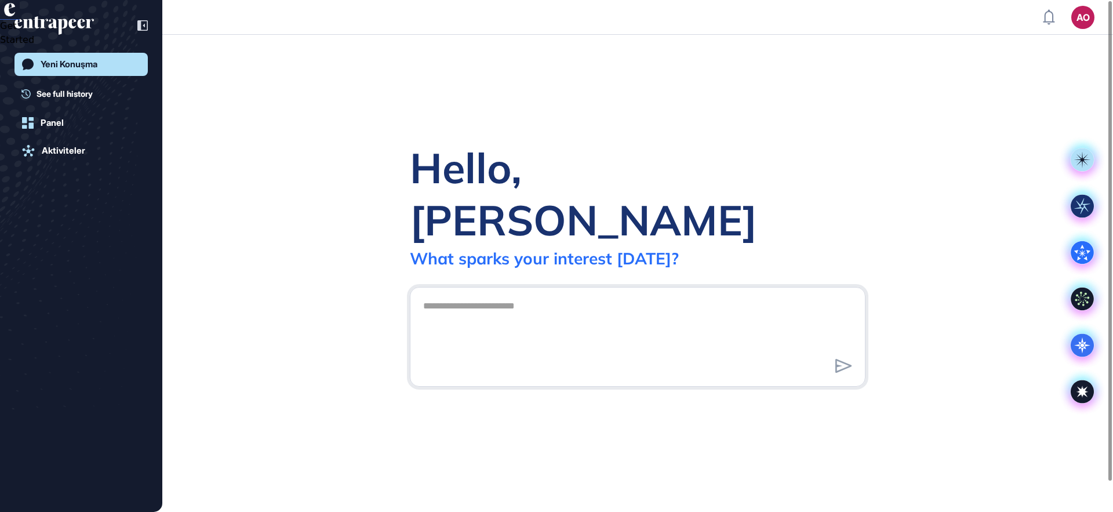
click at [523, 248] on div "What sparks your interest [DATE]?" at bounding box center [544, 258] width 269 height 20
click at [519, 248] on div "What sparks your interest [DATE]?" at bounding box center [544, 258] width 269 height 20
click at [519, 220] on div "Hello, [PERSON_NAME] What sparks your interest [DATE]?" at bounding box center [638, 205] width 456 height 127
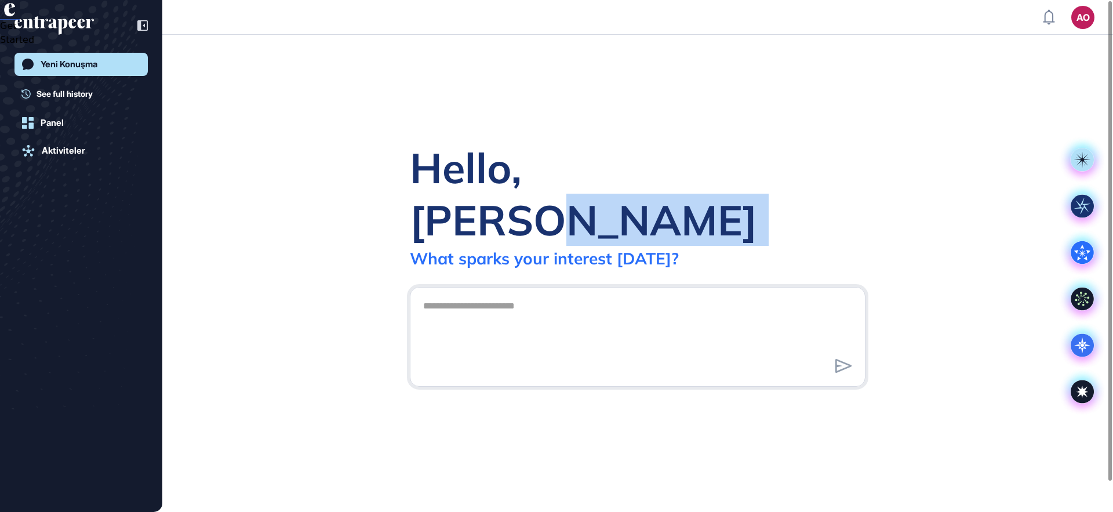
click at [519, 220] on div "Hello, [PERSON_NAME] What sparks your interest [DATE]?" at bounding box center [638, 205] width 456 height 127
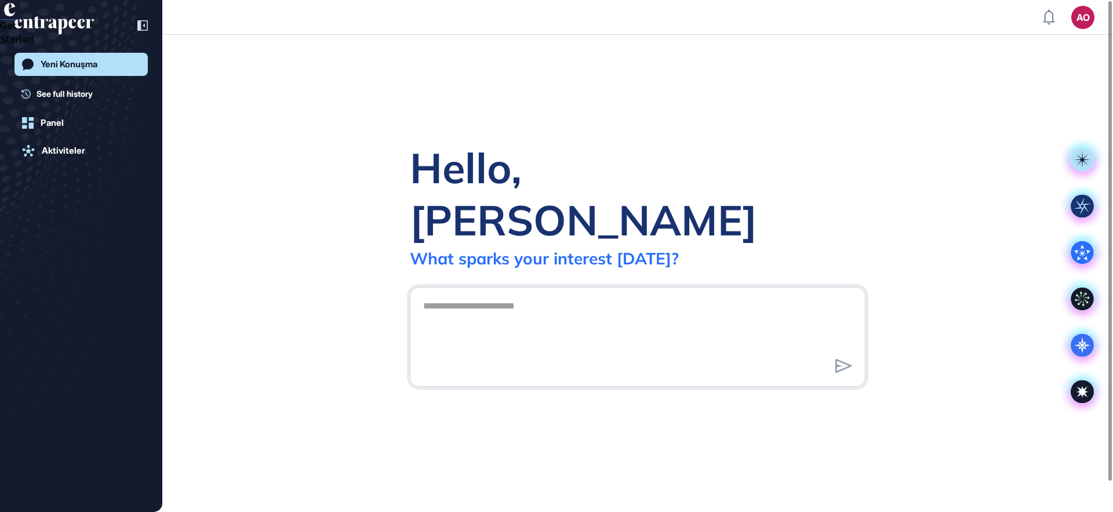
click at [526, 196] on div "Hello, [PERSON_NAME]" at bounding box center [638, 194] width 456 height 104
click at [524, 248] on div "What sparks your interest [DATE]?" at bounding box center [544, 258] width 269 height 20
click at [509, 193] on div "Hello, [PERSON_NAME]" at bounding box center [638, 194] width 456 height 104
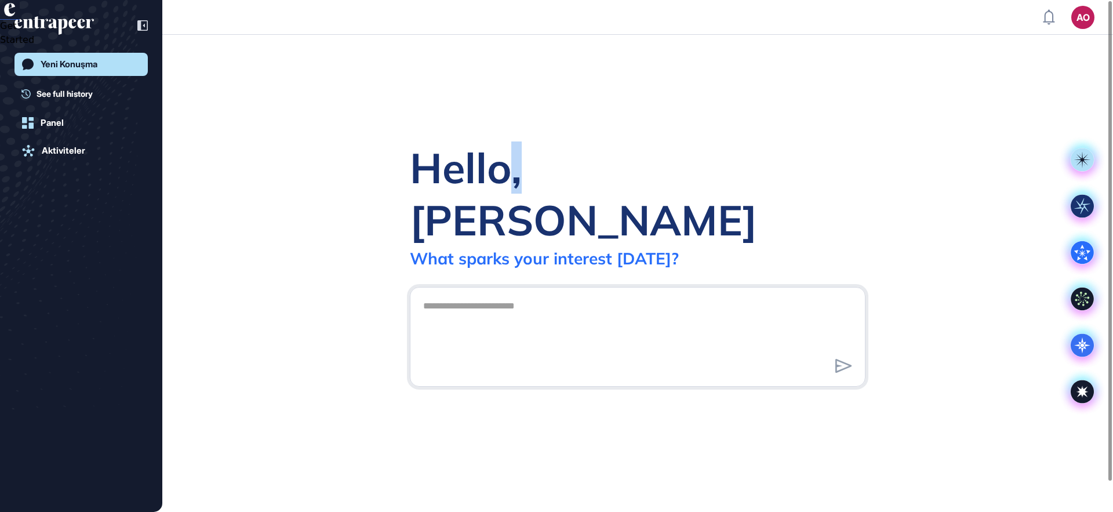
click at [506, 196] on div "Hello, [PERSON_NAME]" at bounding box center [638, 194] width 456 height 104
click at [527, 195] on div "Hello, [PERSON_NAME]" at bounding box center [638, 194] width 456 height 104
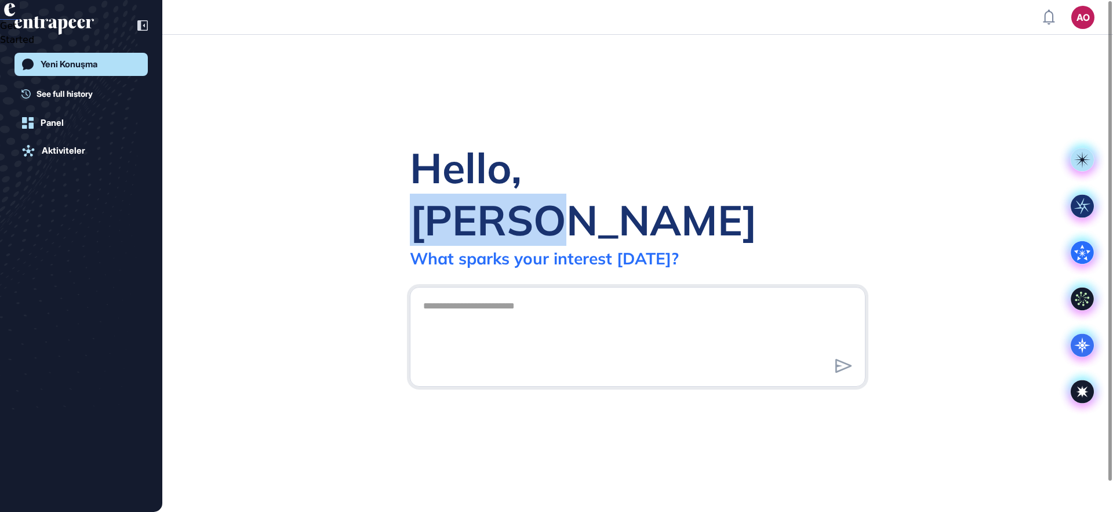
click at [527, 194] on div "Hello, [PERSON_NAME]" at bounding box center [638, 194] width 456 height 104
click at [536, 199] on div "Hello, [PERSON_NAME]" at bounding box center [638, 194] width 456 height 104
click at [548, 198] on div "Hello, [PERSON_NAME]" at bounding box center [638, 194] width 456 height 104
click at [553, 198] on div "Hello, [PERSON_NAME]" at bounding box center [638, 194] width 456 height 104
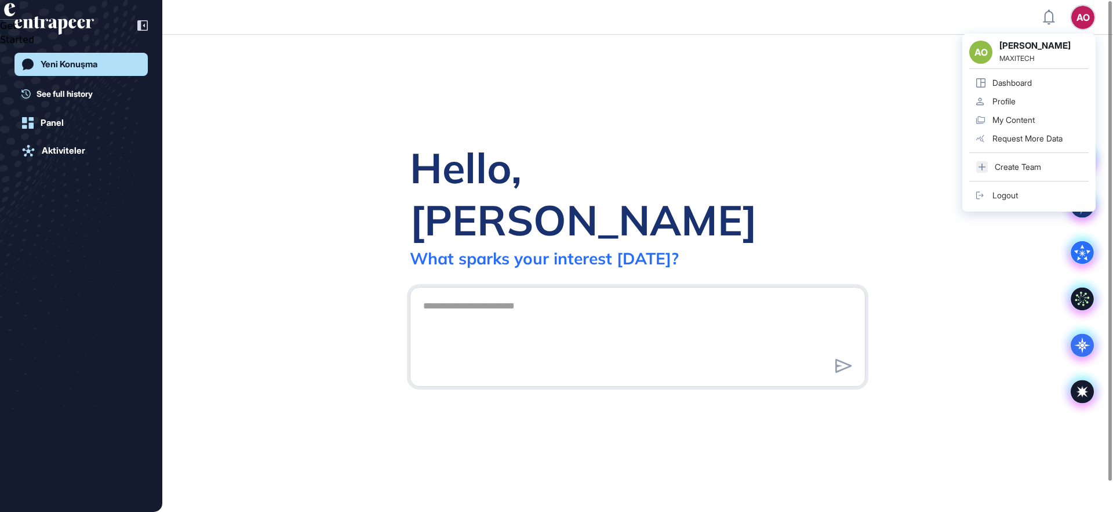
click at [1082, 34] on div "AO [PERSON_NAME] MAXITECH Dashboard Profile My Content Request More Data Create…" at bounding box center [1029, 123] width 133 height 178
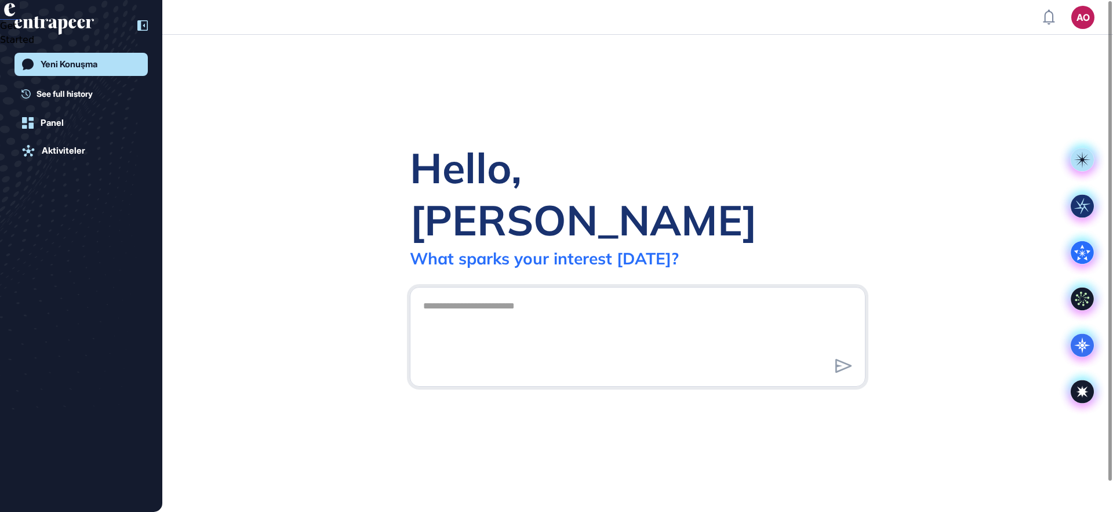
click at [133, 23] on div at bounding box center [137, 25] width 22 height 22
